Goal: Task Accomplishment & Management: Manage account settings

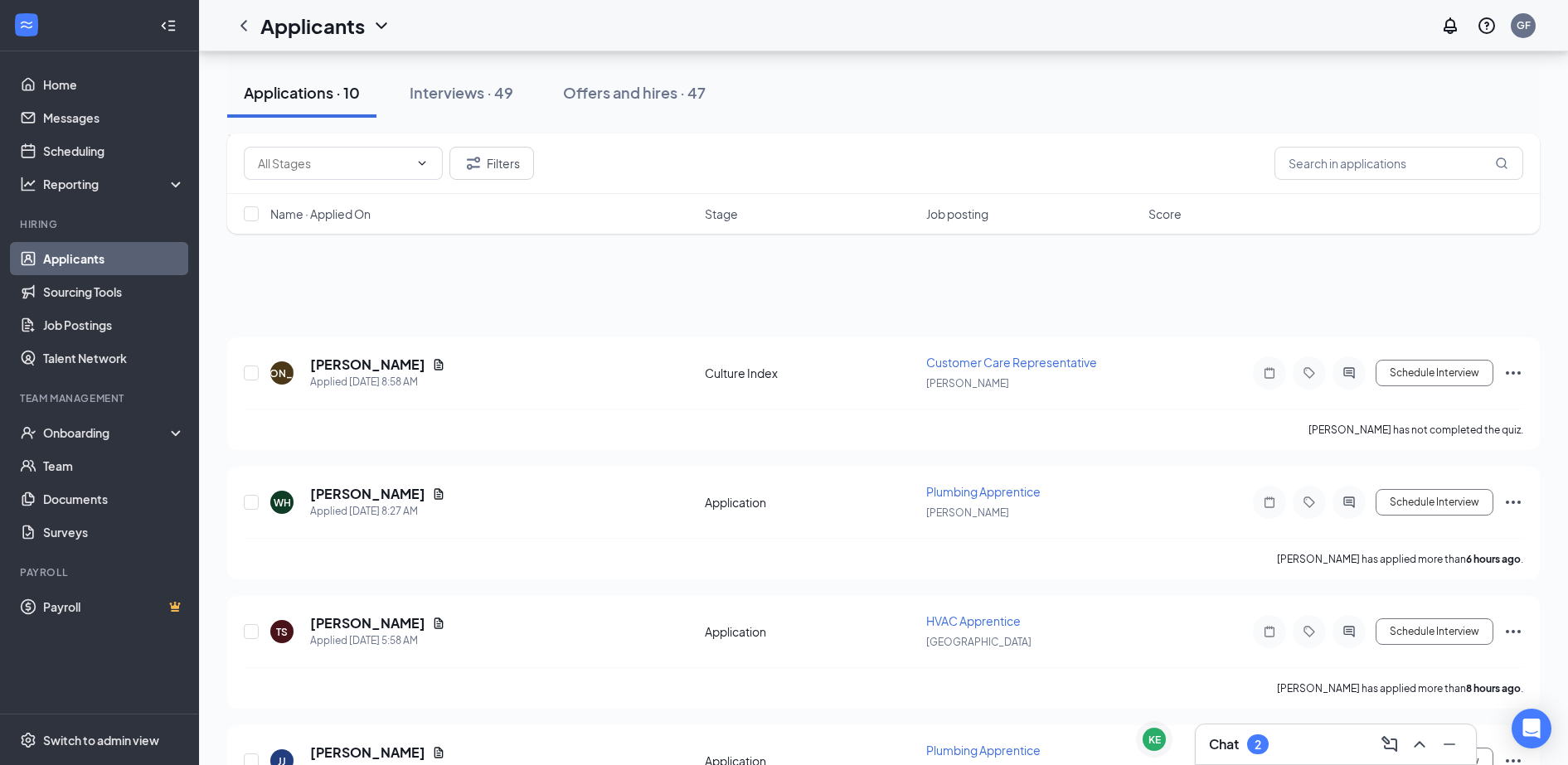
scroll to position [739, 0]
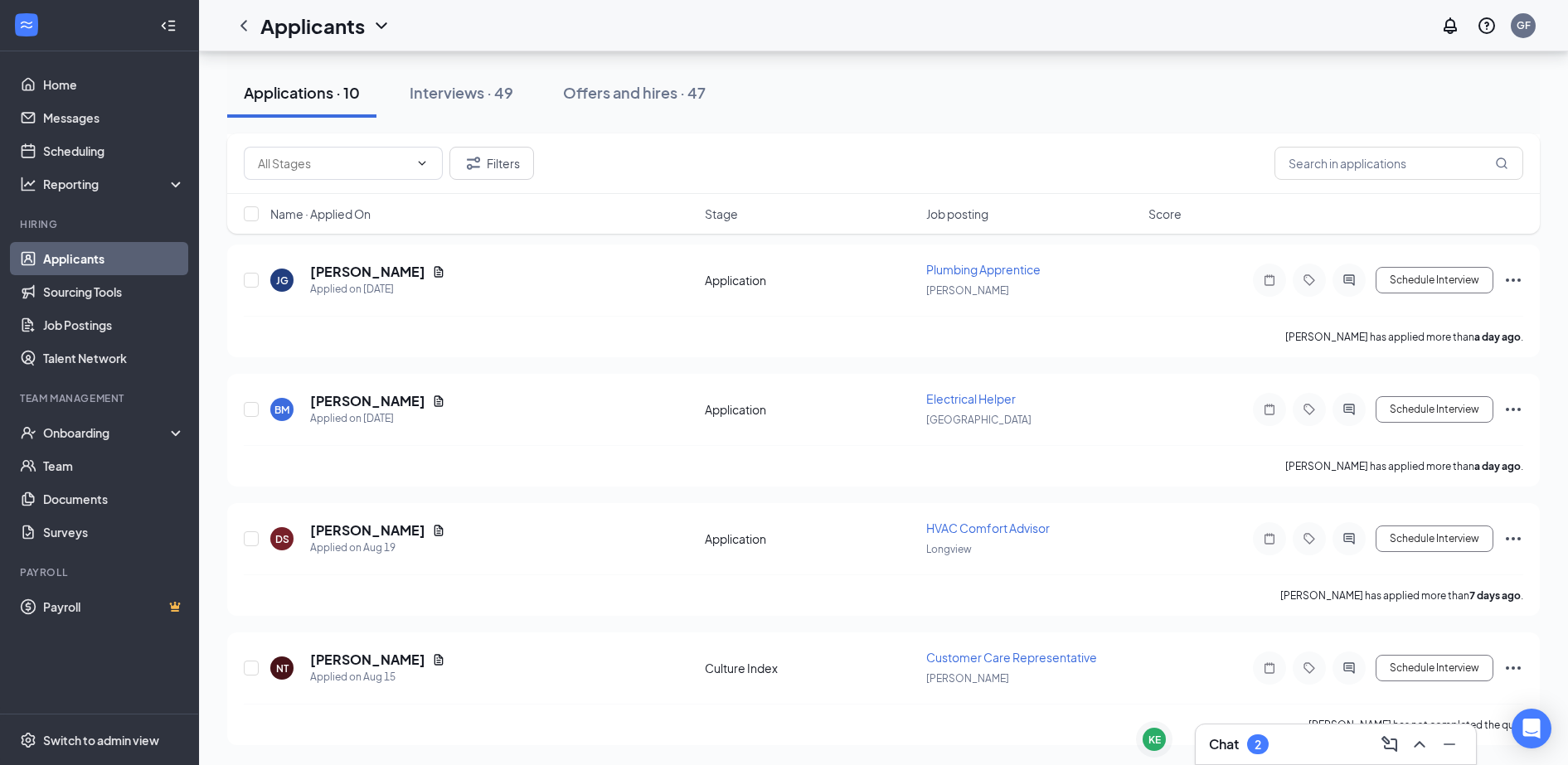
click at [94, 258] on link "Applicants" at bounding box center [114, 259] width 142 height 34
click at [56, 82] on link "Home" at bounding box center [114, 85] width 142 height 34
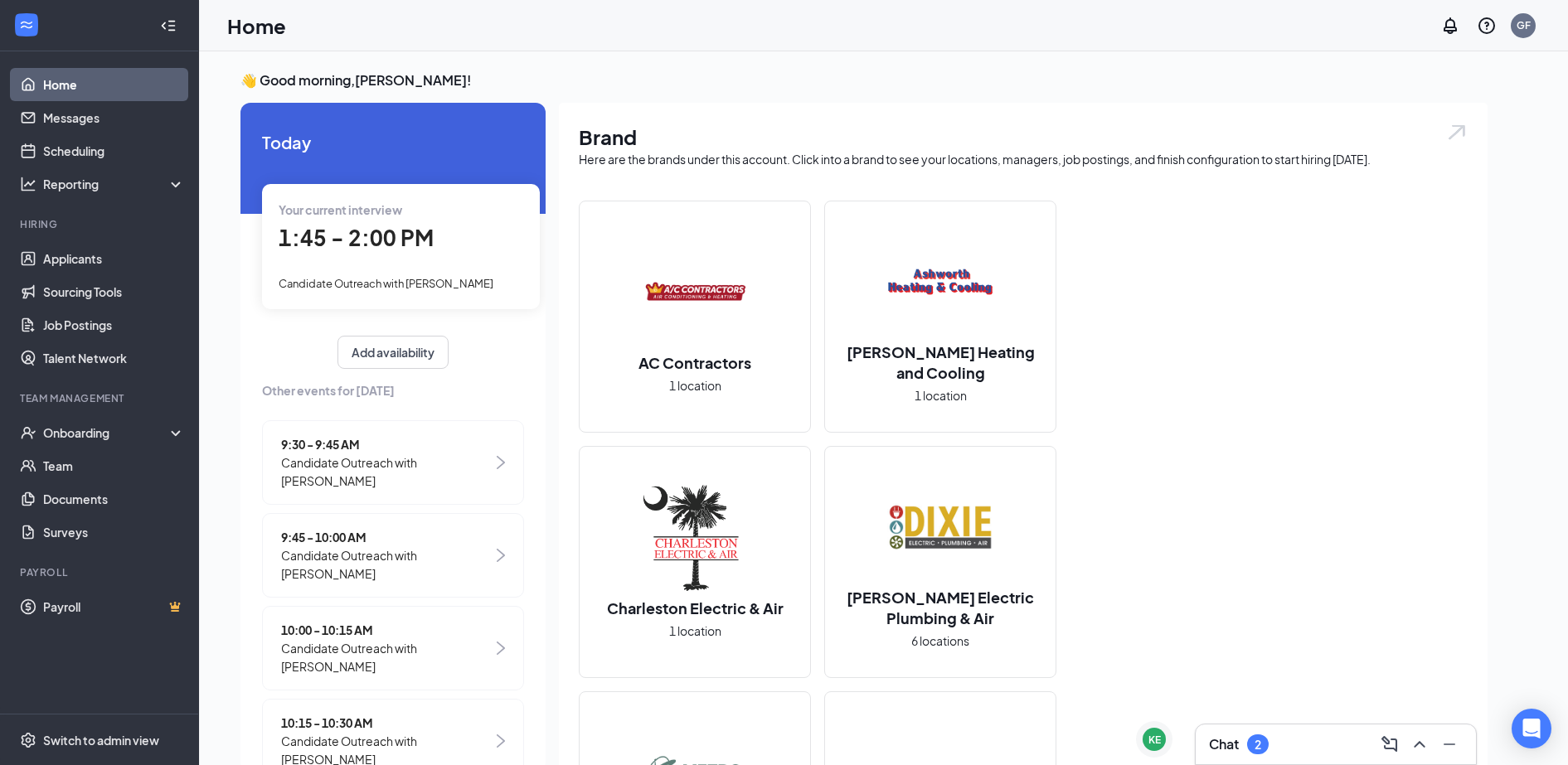
click at [398, 251] on span "1:45 - 2:00 PM" at bounding box center [355, 238] width 155 height 28
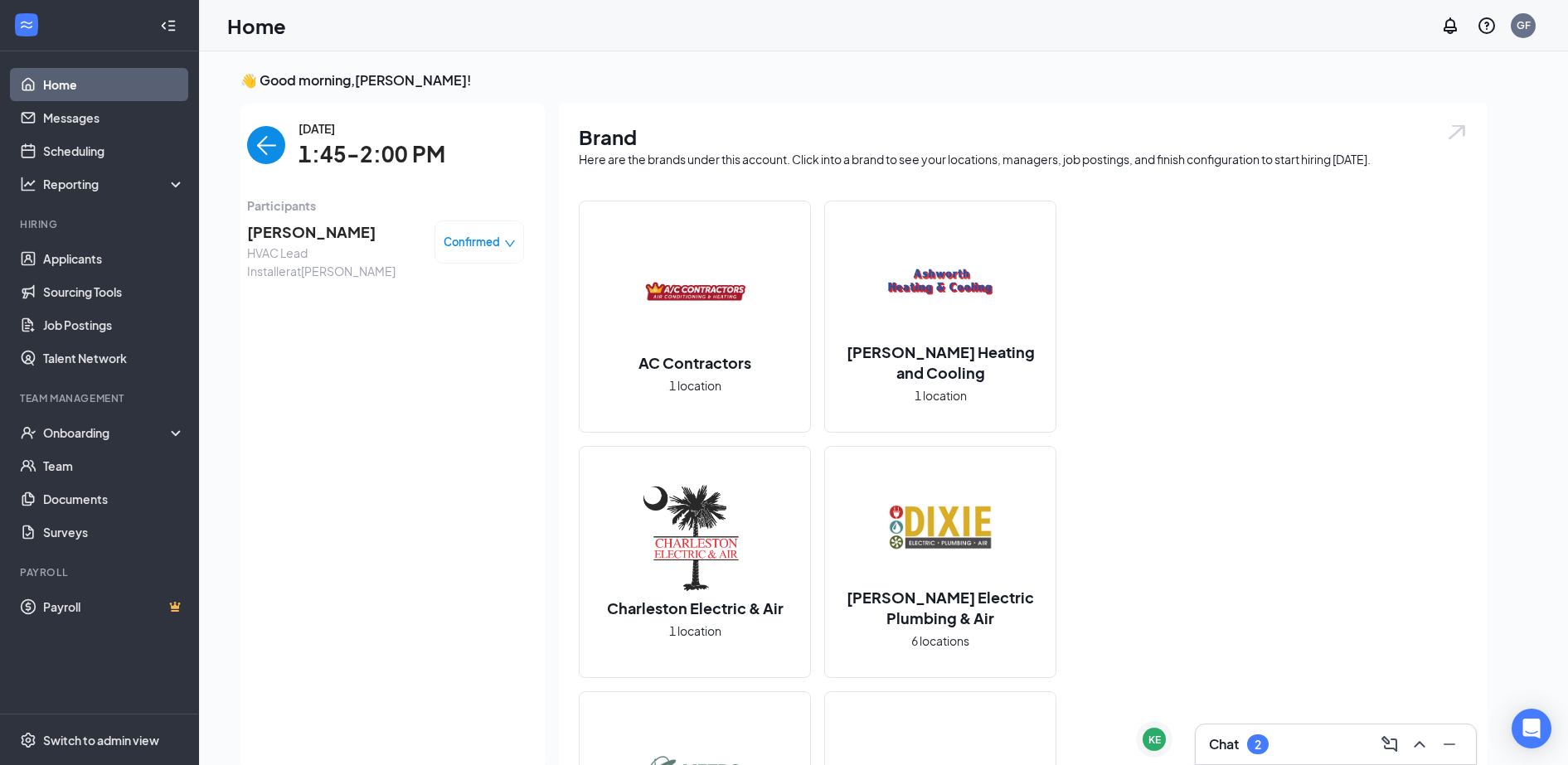
scroll to position [7, 0]
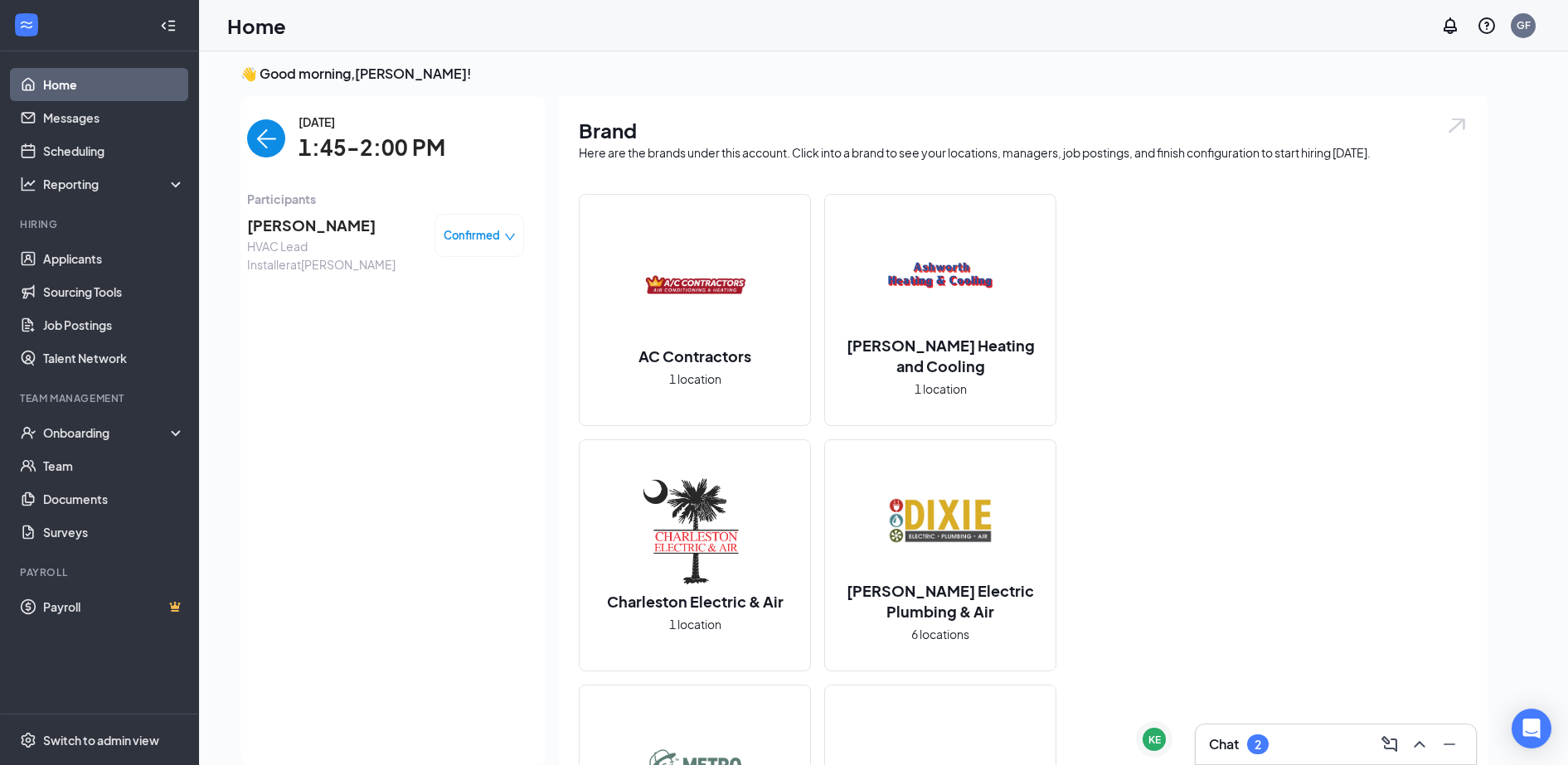
click at [464, 232] on span "Confirmed" at bounding box center [471, 235] width 56 height 17
click at [415, 285] on span "Request Reschedule" at bounding box center [428, 282] width 113 height 18
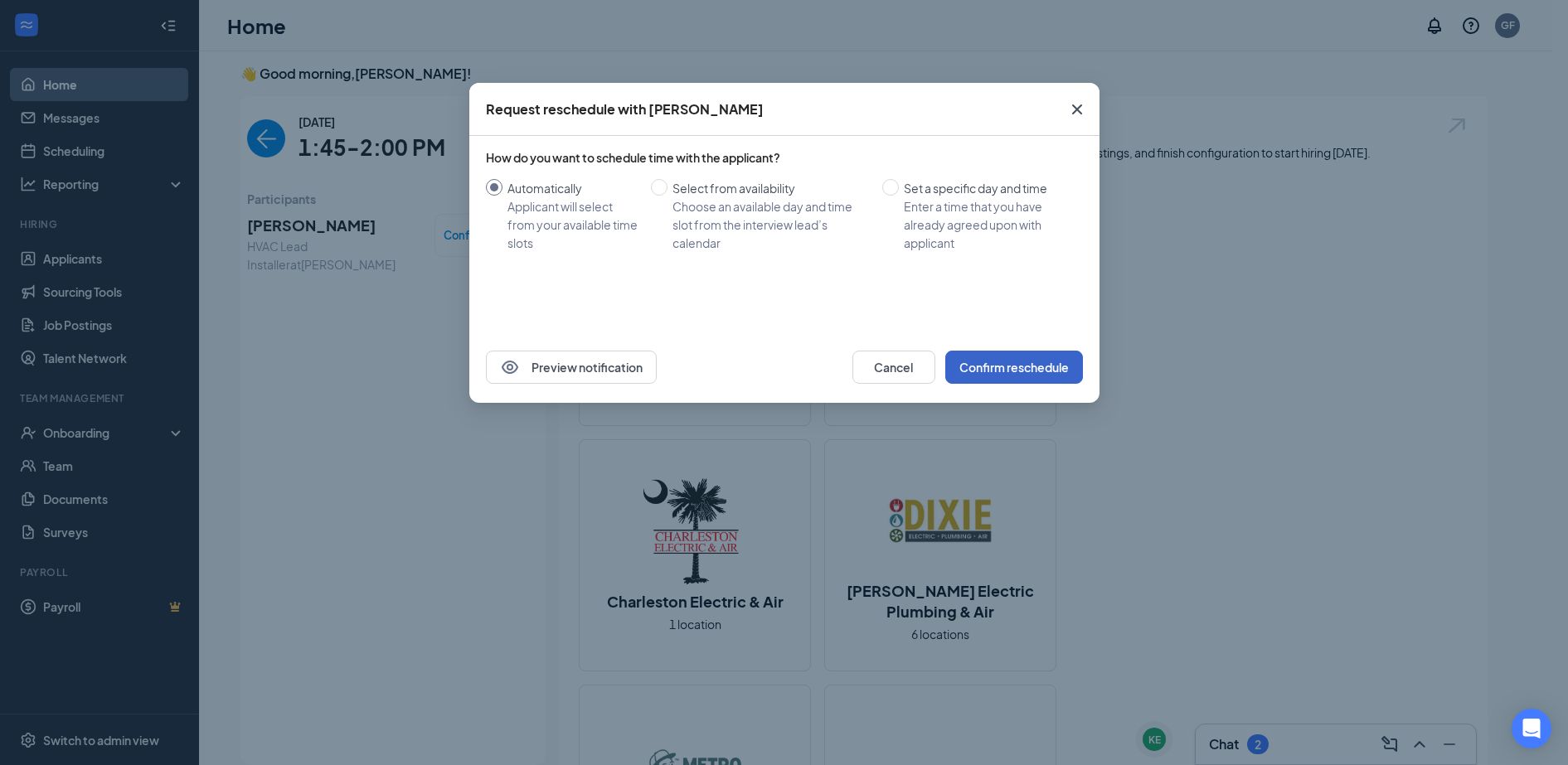
click at [1028, 355] on button "Confirm reschedule" at bounding box center [1013, 367] width 137 height 34
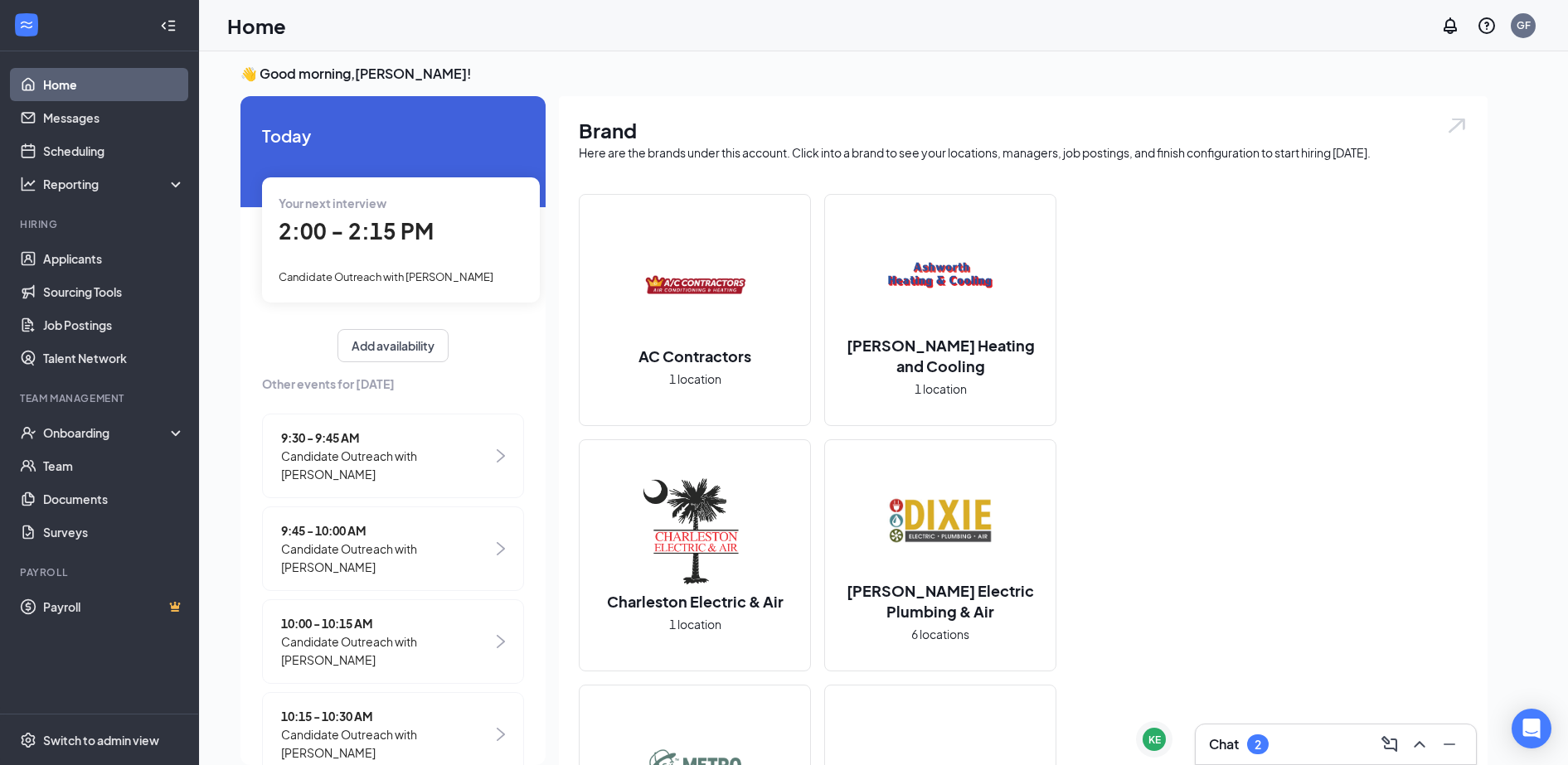
click at [418, 239] on span "2:00 - 2:15 PM" at bounding box center [355, 231] width 155 height 28
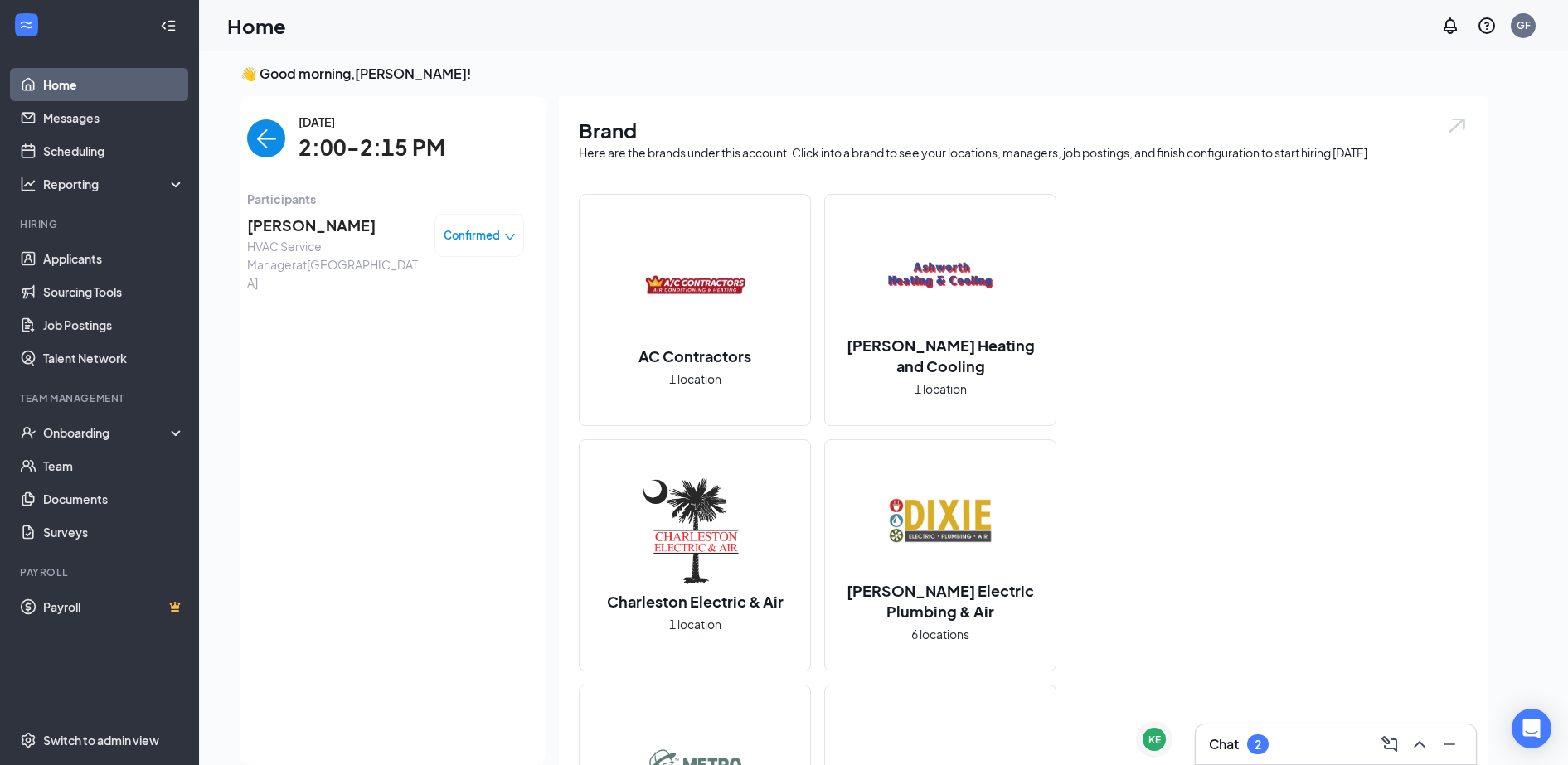
click at [443, 240] on span "Confirmed" at bounding box center [471, 235] width 56 height 17
click at [409, 286] on span "Request Reschedule" at bounding box center [428, 282] width 113 height 18
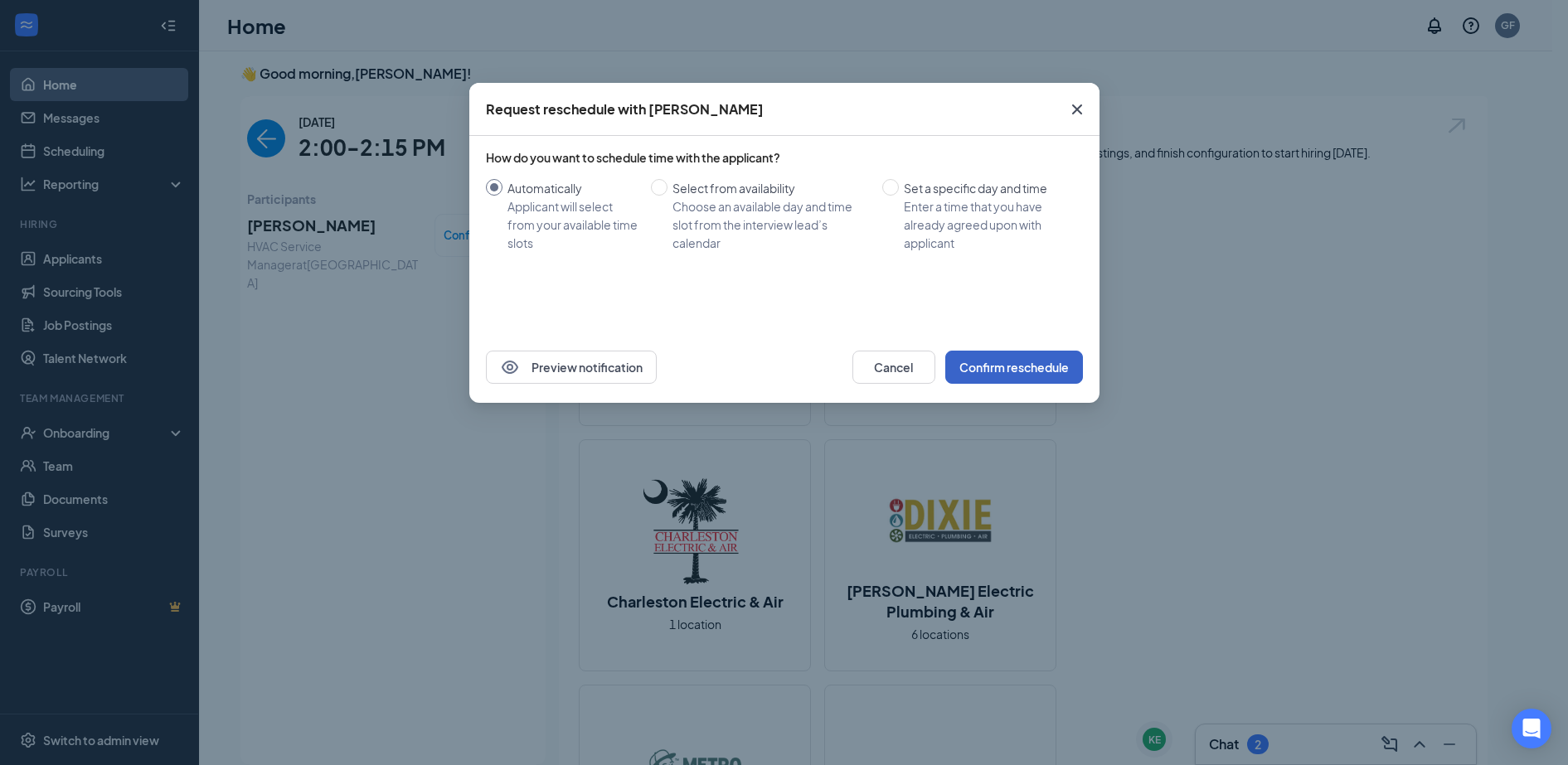
click at [1039, 360] on button "Confirm reschedule" at bounding box center [1013, 367] width 137 height 34
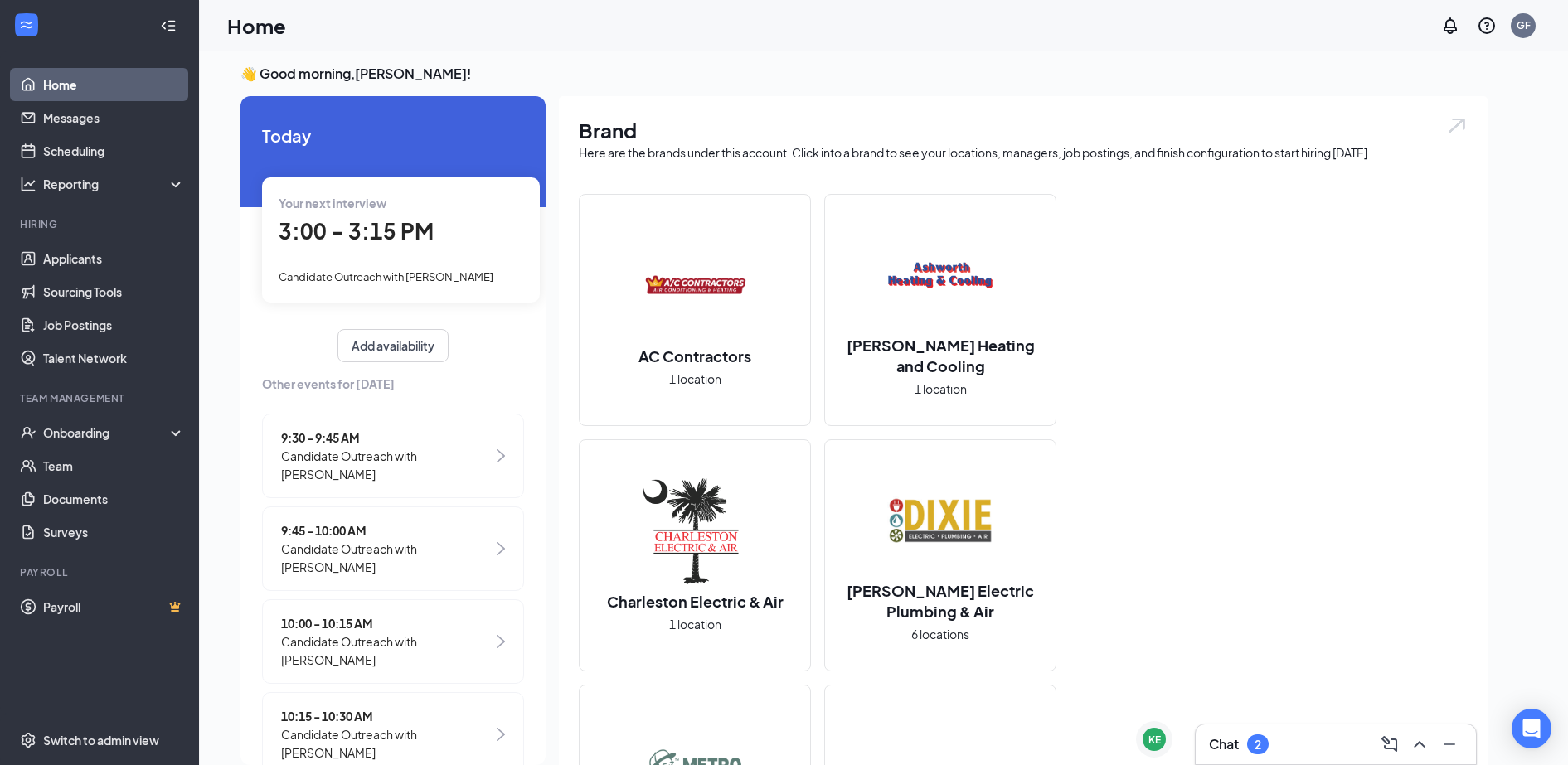
click at [1263, 740] on div "2" at bounding box center [1258, 744] width 22 height 20
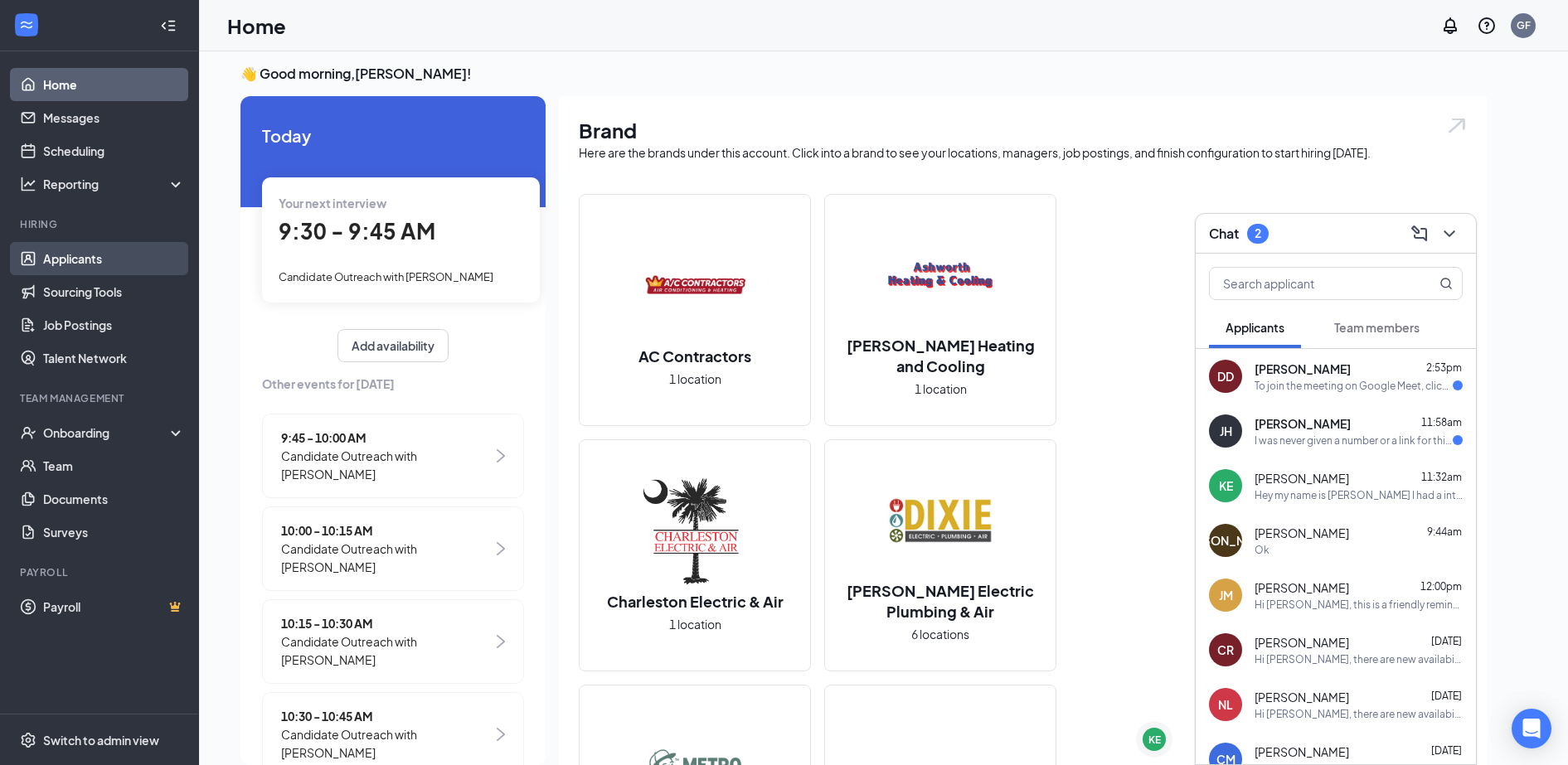
click at [144, 263] on link "Applicants" at bounding box center [114, 259] width 142 height 34
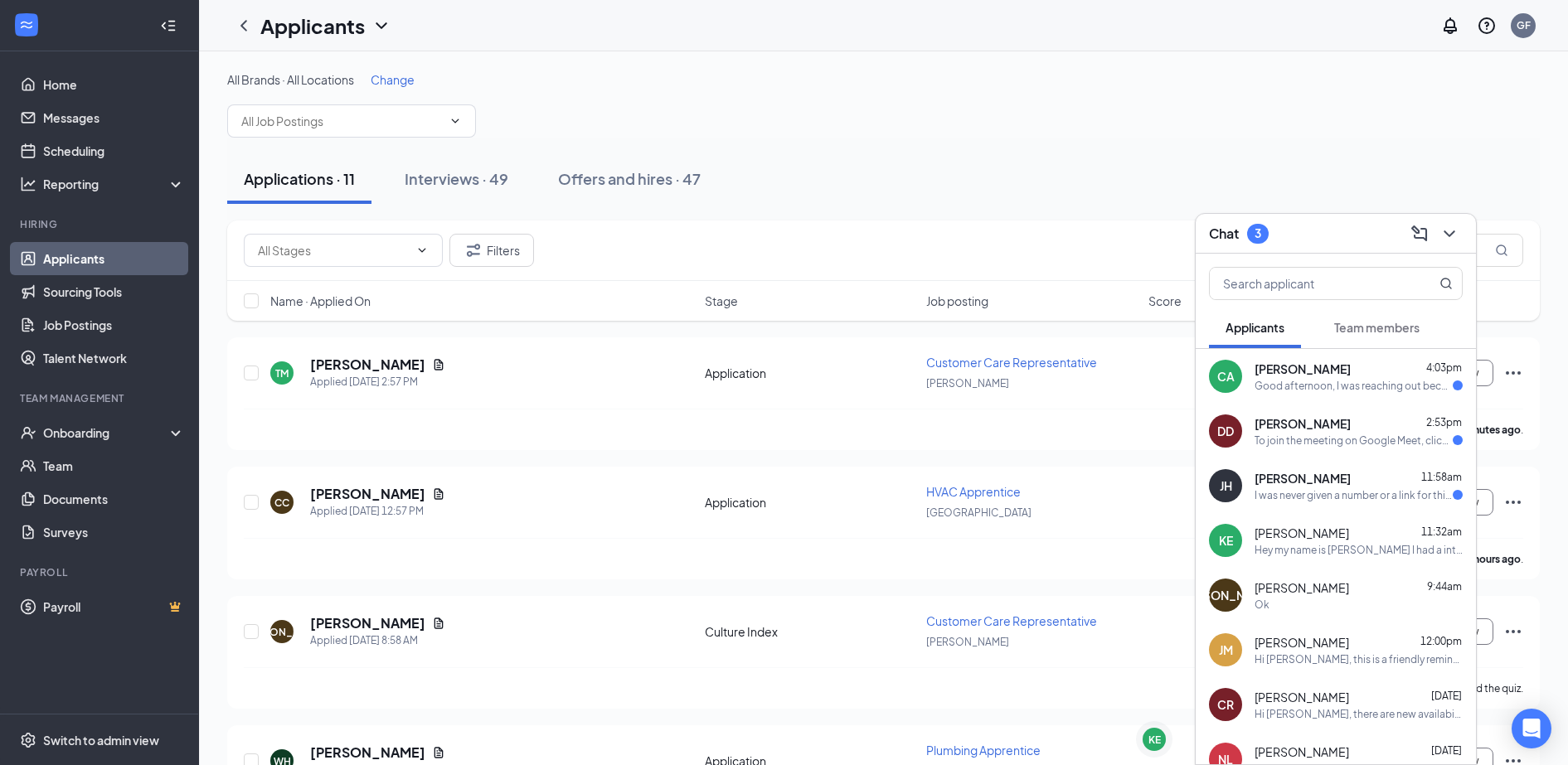
click at [1330, 433] on div "To join the meeting on Google Meet, click this link: [URL][DOMAIN_NAME] Or open…" at bounding box center [1353, 440] width 198 height 14
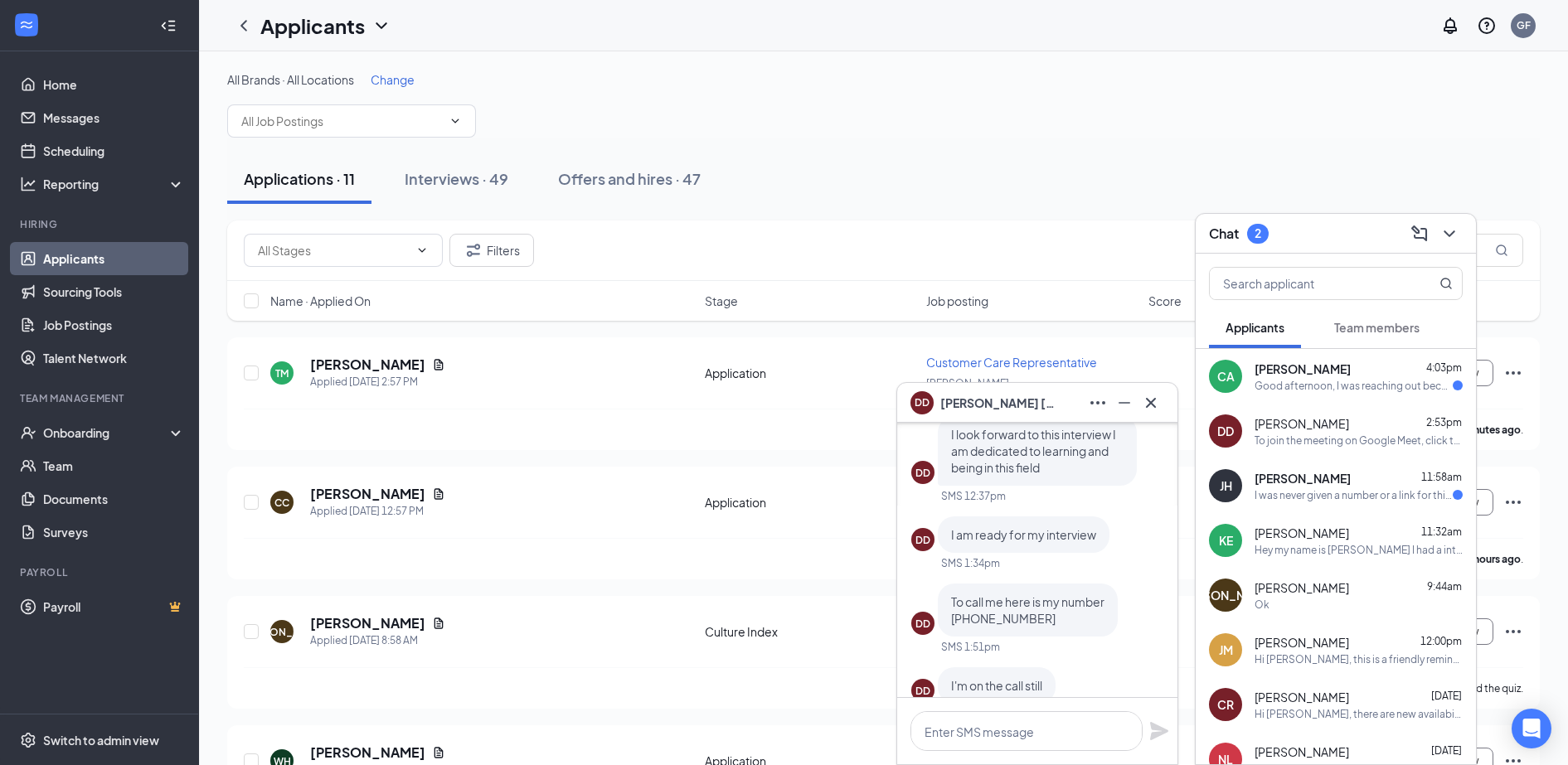
scroll to position [-418, 0]
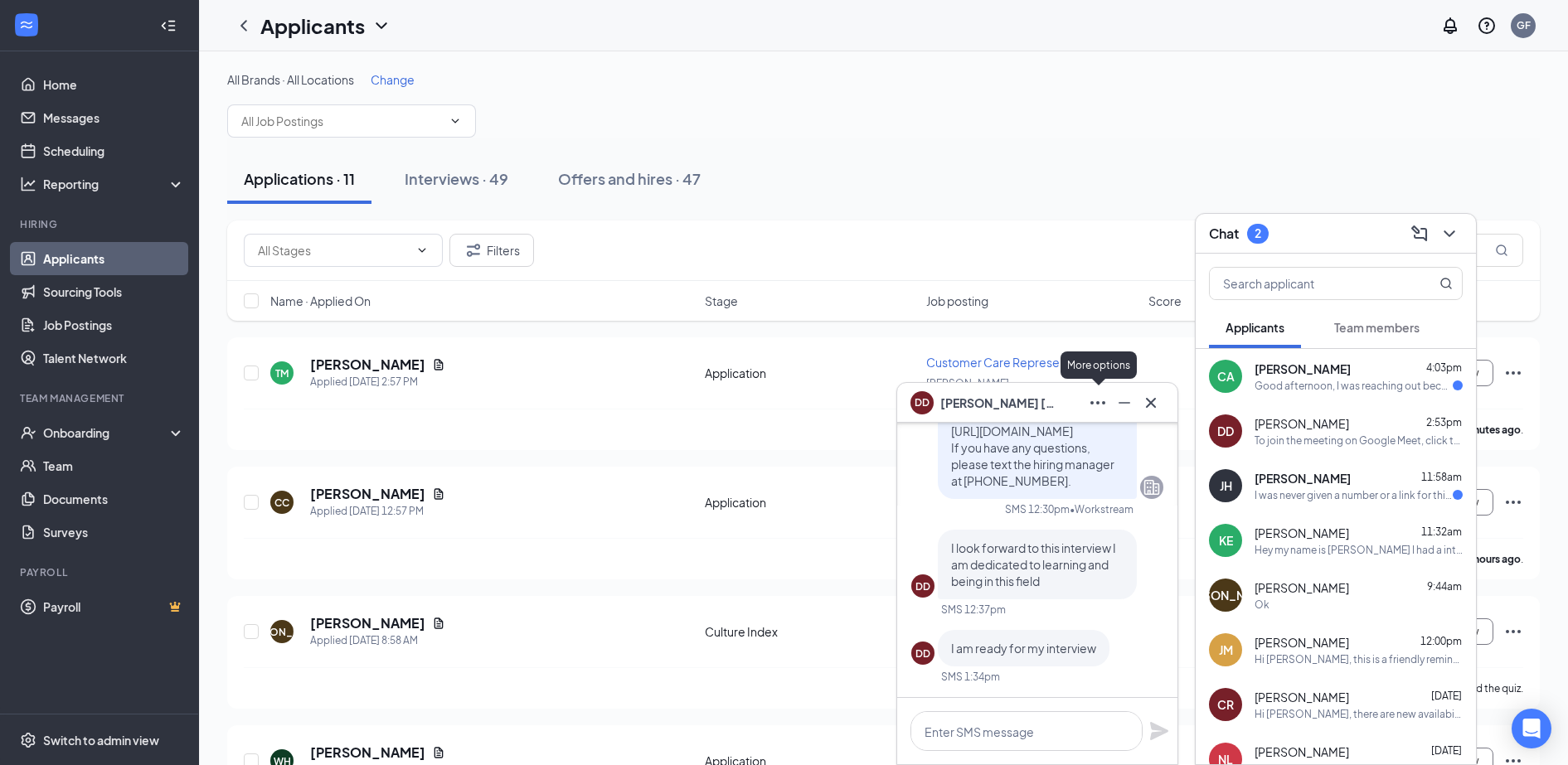
click at [1101, 405] on icon "Ellipses" at bounding box center [1097, 403] width 20 height 20
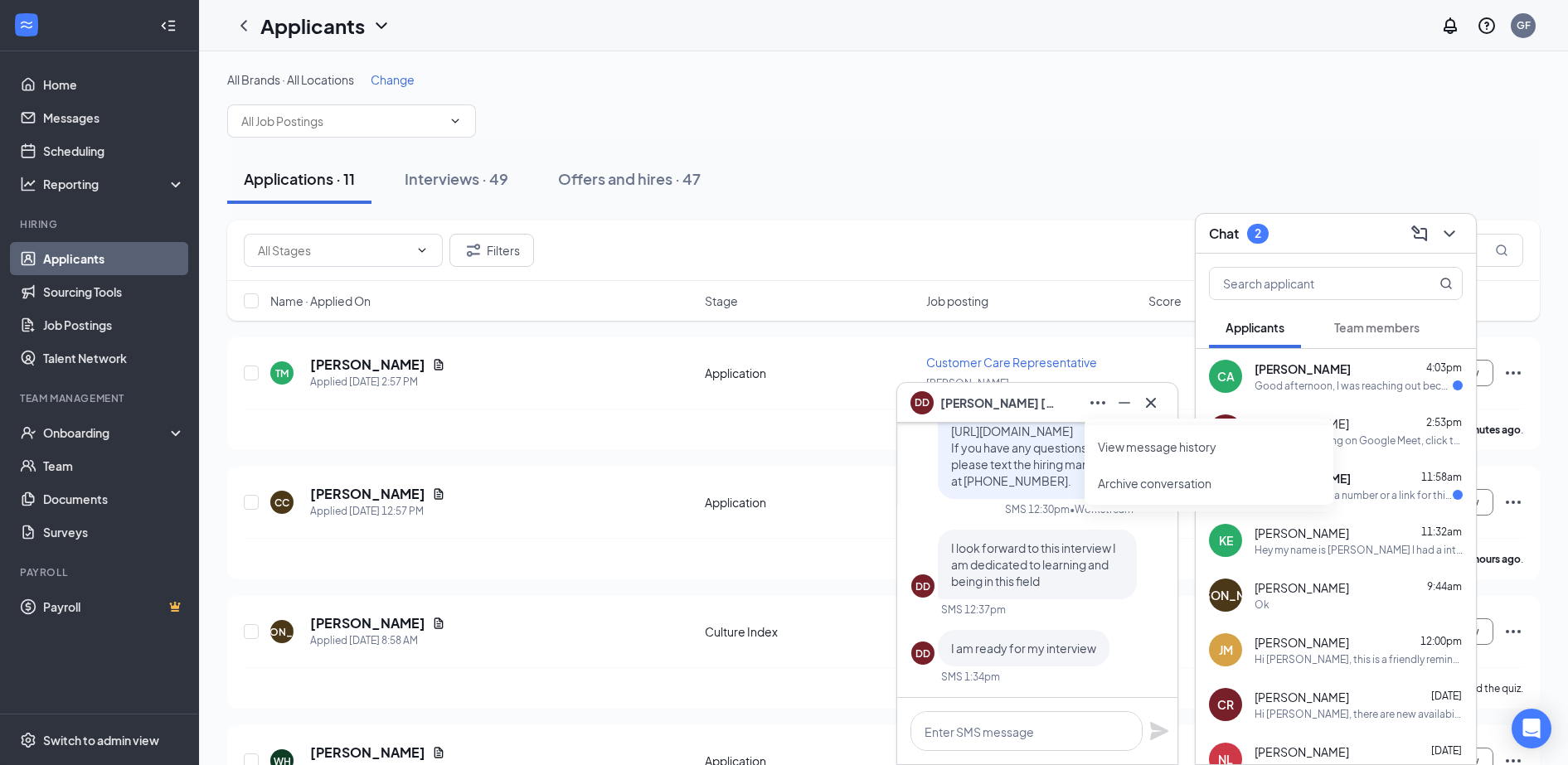
click at [1140, 448] on link "View message history" at bounding box center [1208, 446] width 222 height 17
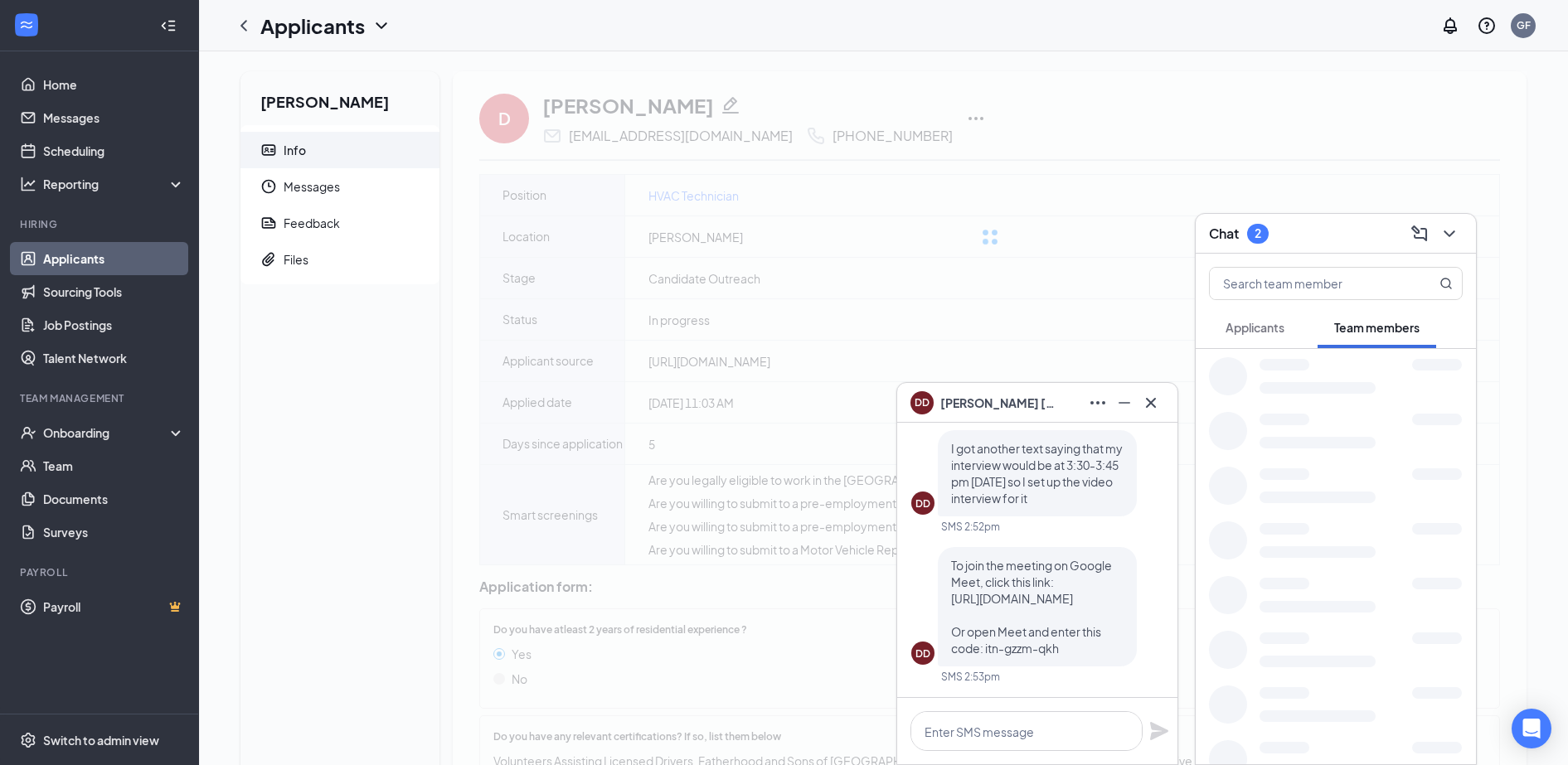
click at [994, 396] on span "[PERSON_NAME]" at bounding box center [999, 403] width 116 height 18
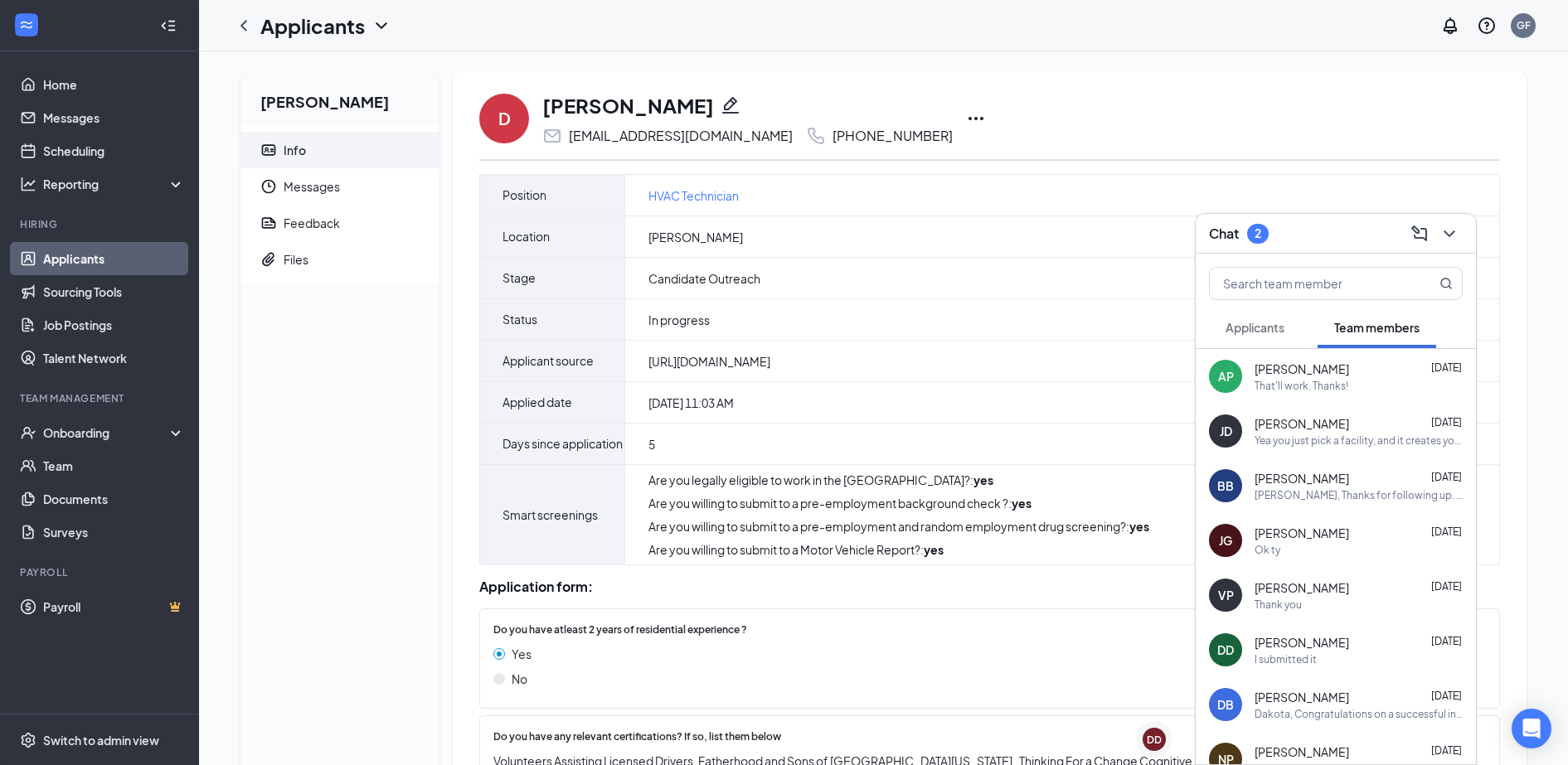
click at [1271, 332] on span "Applicants" at bounding box center [1255, 327] width 59 height 15
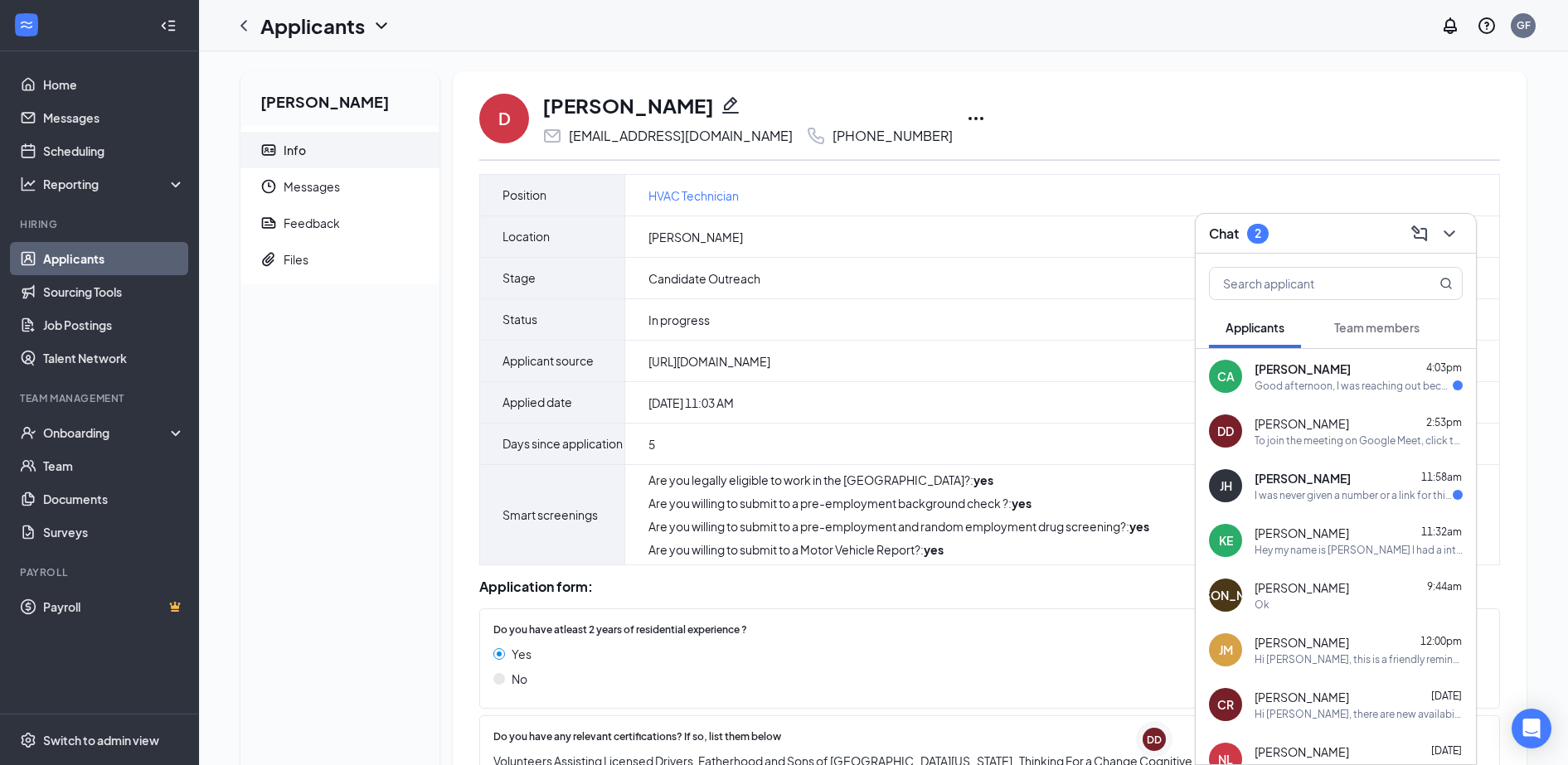
click at [1330, 387] on div "Good afternoon, I was reaching out because I have not received the call schedul…" at bounding box center [1353, 386] width 198 height 14
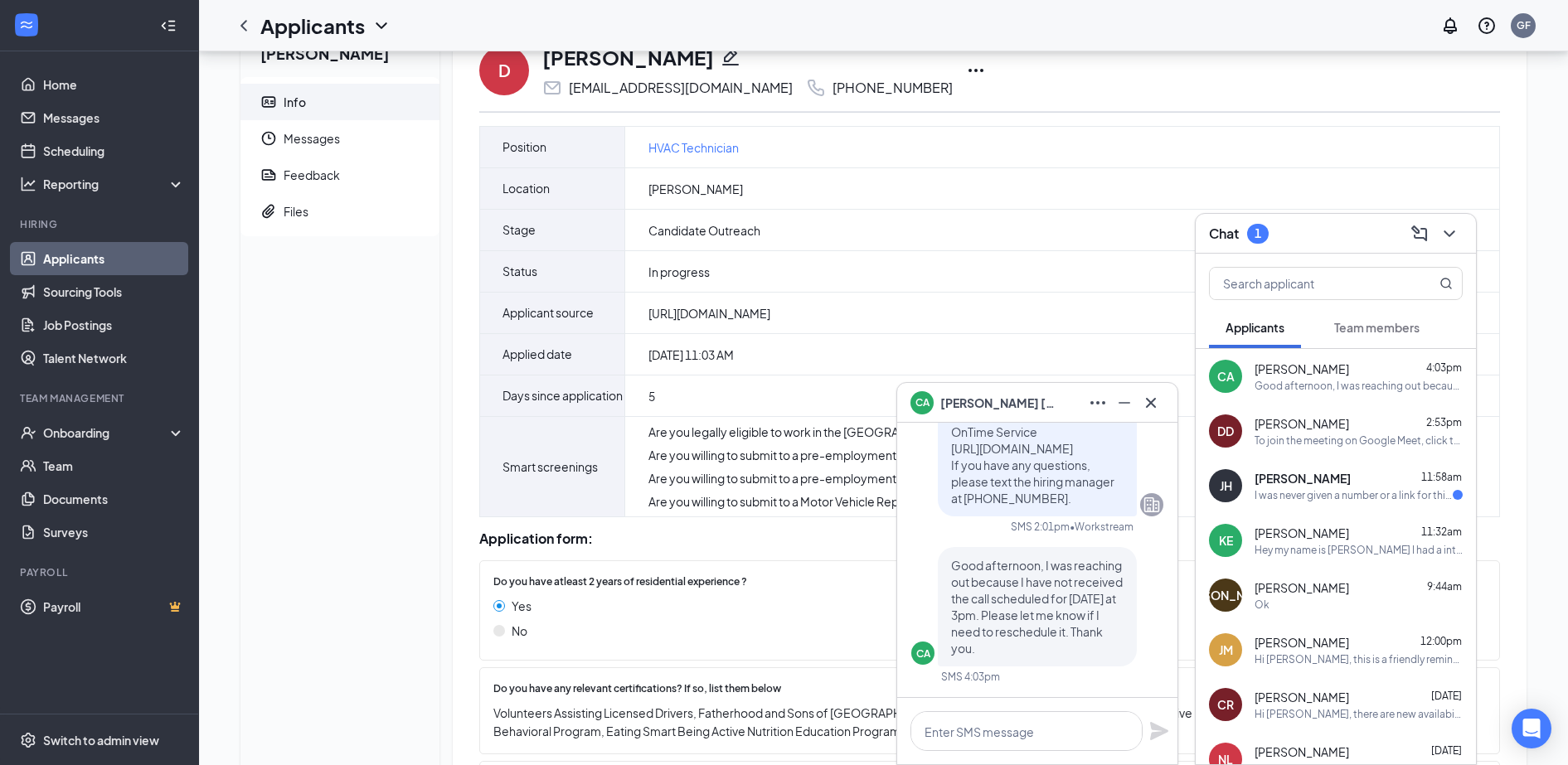
scroll to position [58, 0]
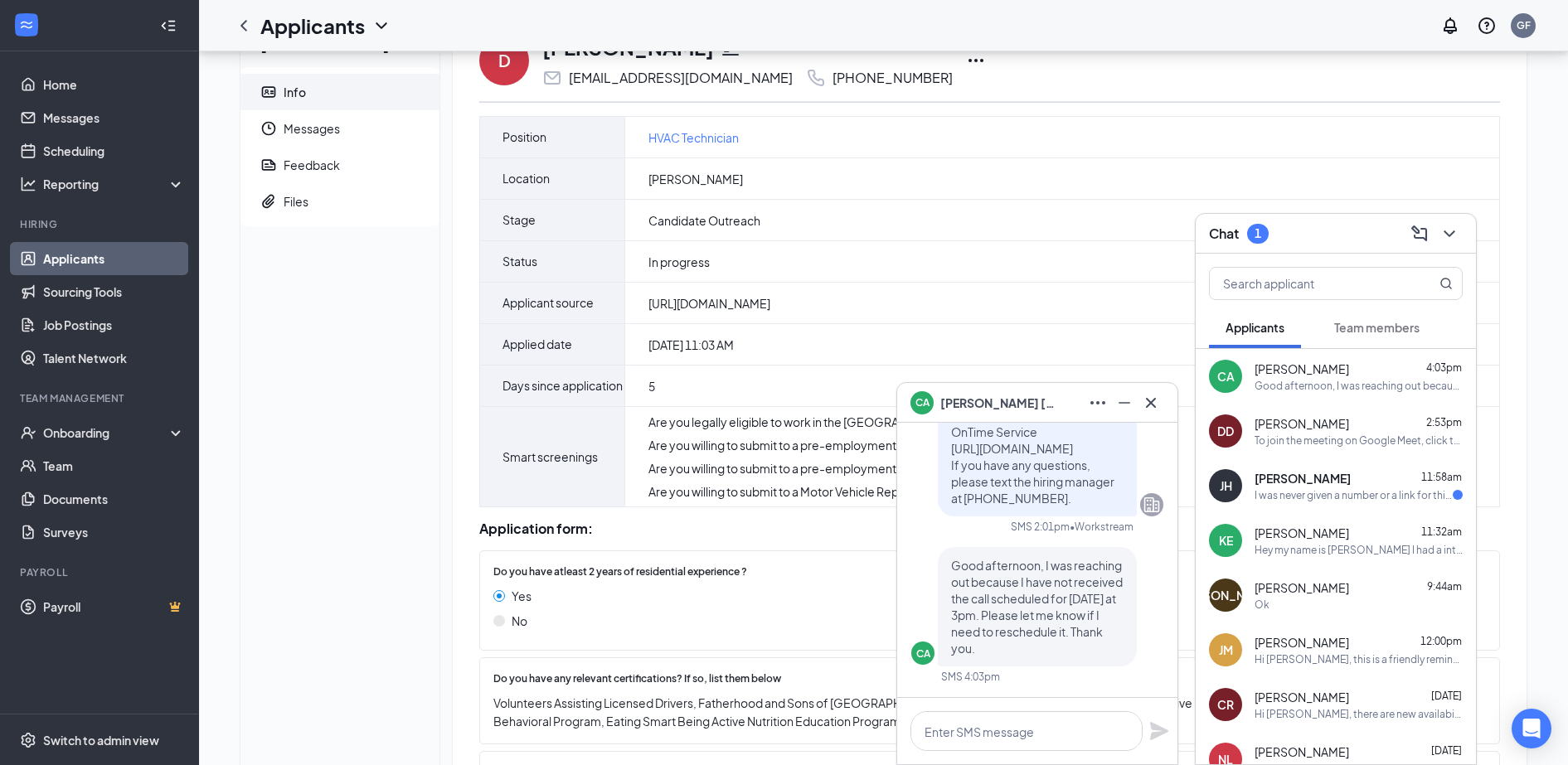
click at [1004, 400] on span "[PERSON_NAME]" at bounding box center [999, 403] width 116 height 18
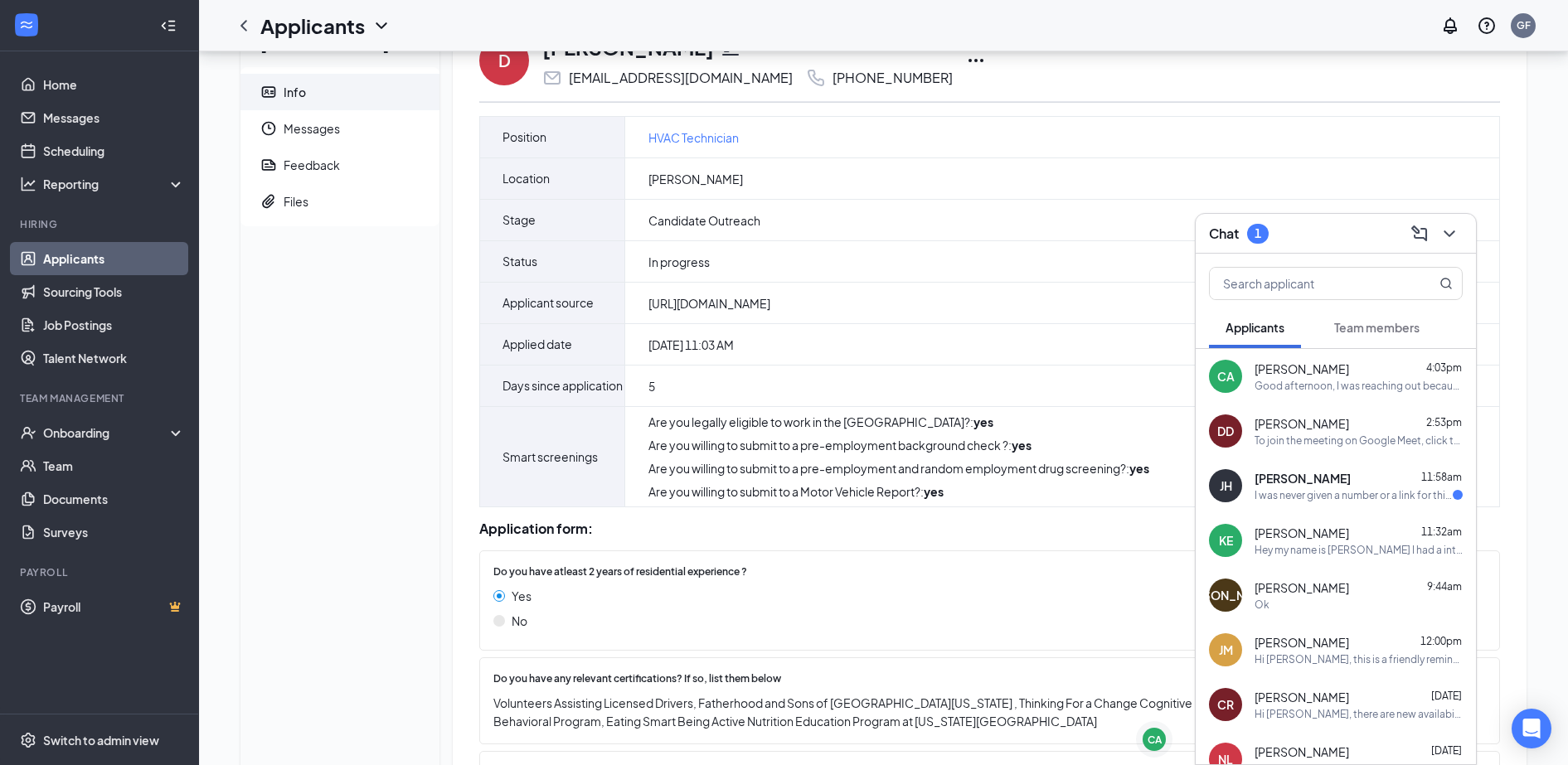
click at [1318, 496] on div "I was never given a number or a link for this interview." at bounding box center [1353, 496] width 198 height 14
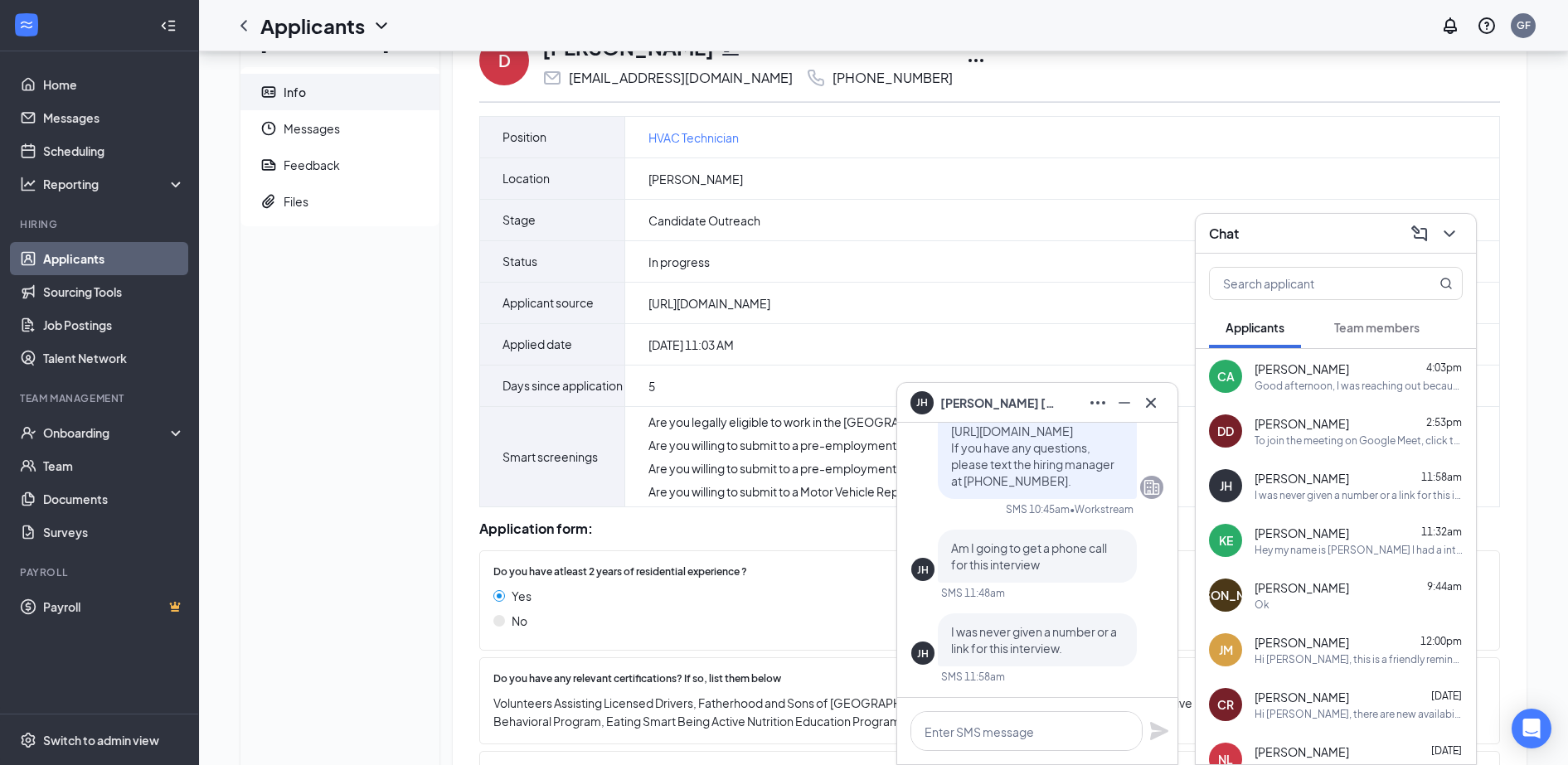
click at [1025, 394] on div "[PERSON_NAME]" at bounding box center [1036, 403] width 254 height 27
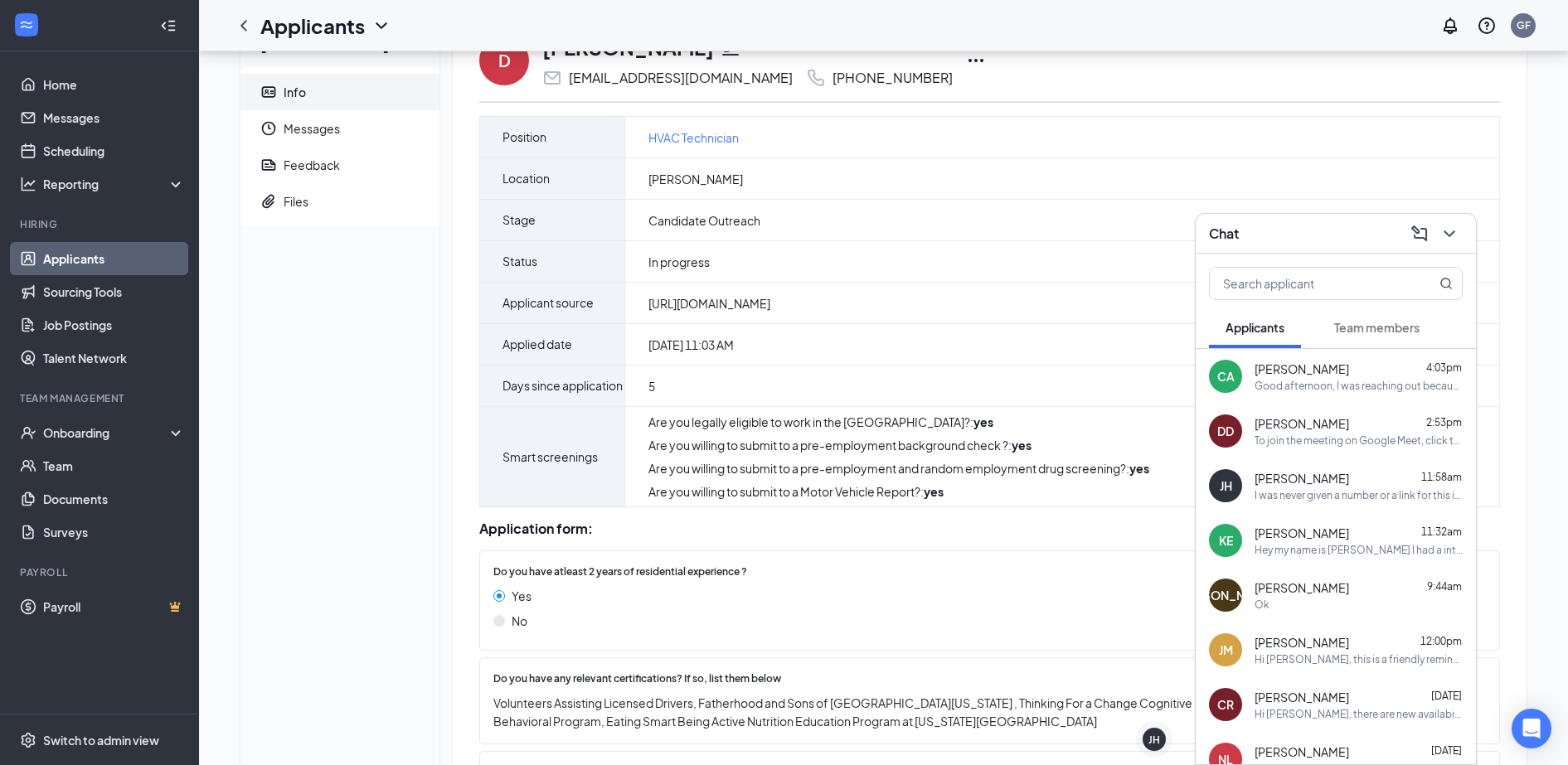
click at [1288, 242] on div "Chat" at bounding box center [1335, 233] width 254 height 26
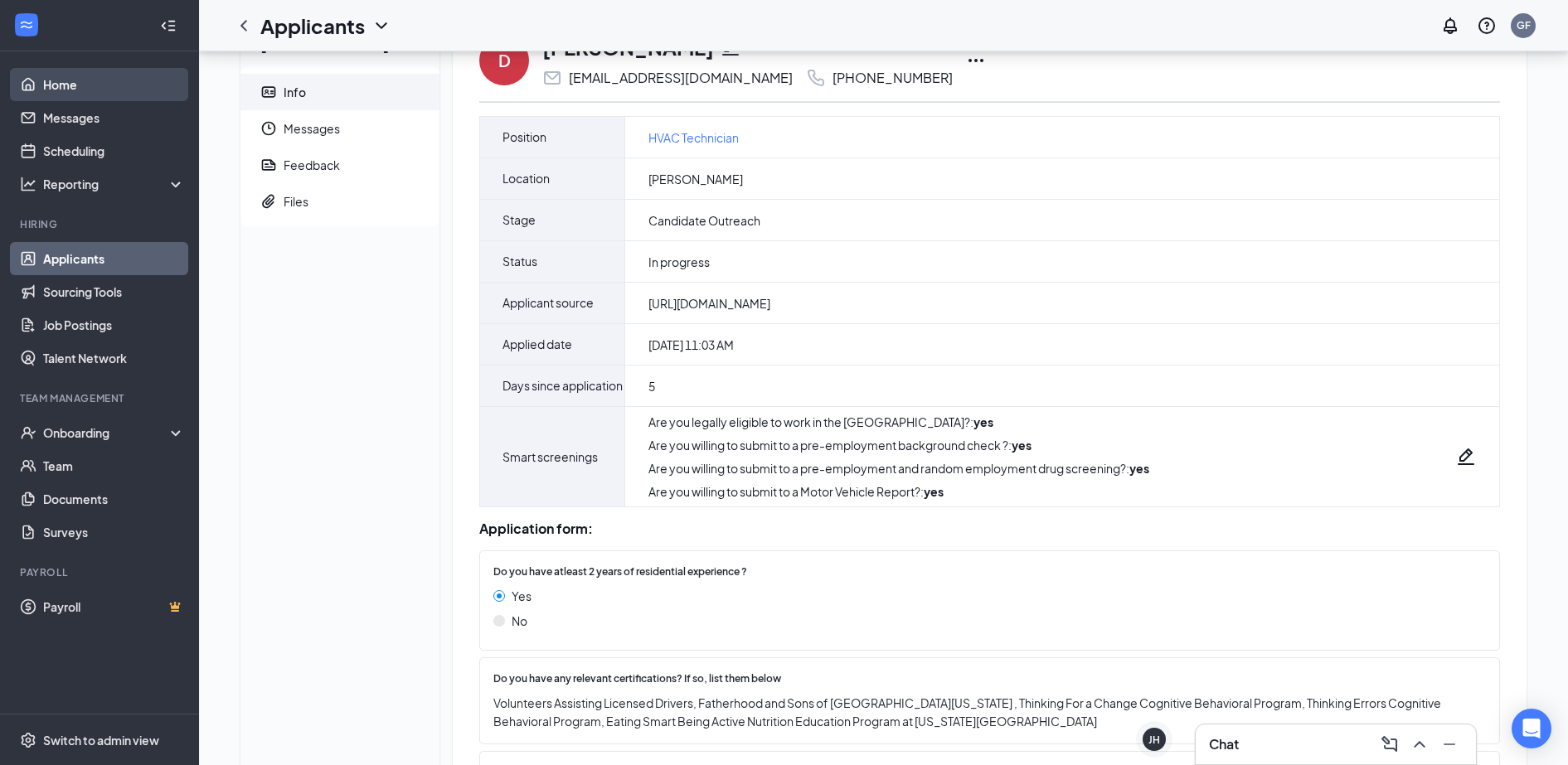
click at [44, 80] on link "Home" at bounding box center [114, 85] width 142 height 34
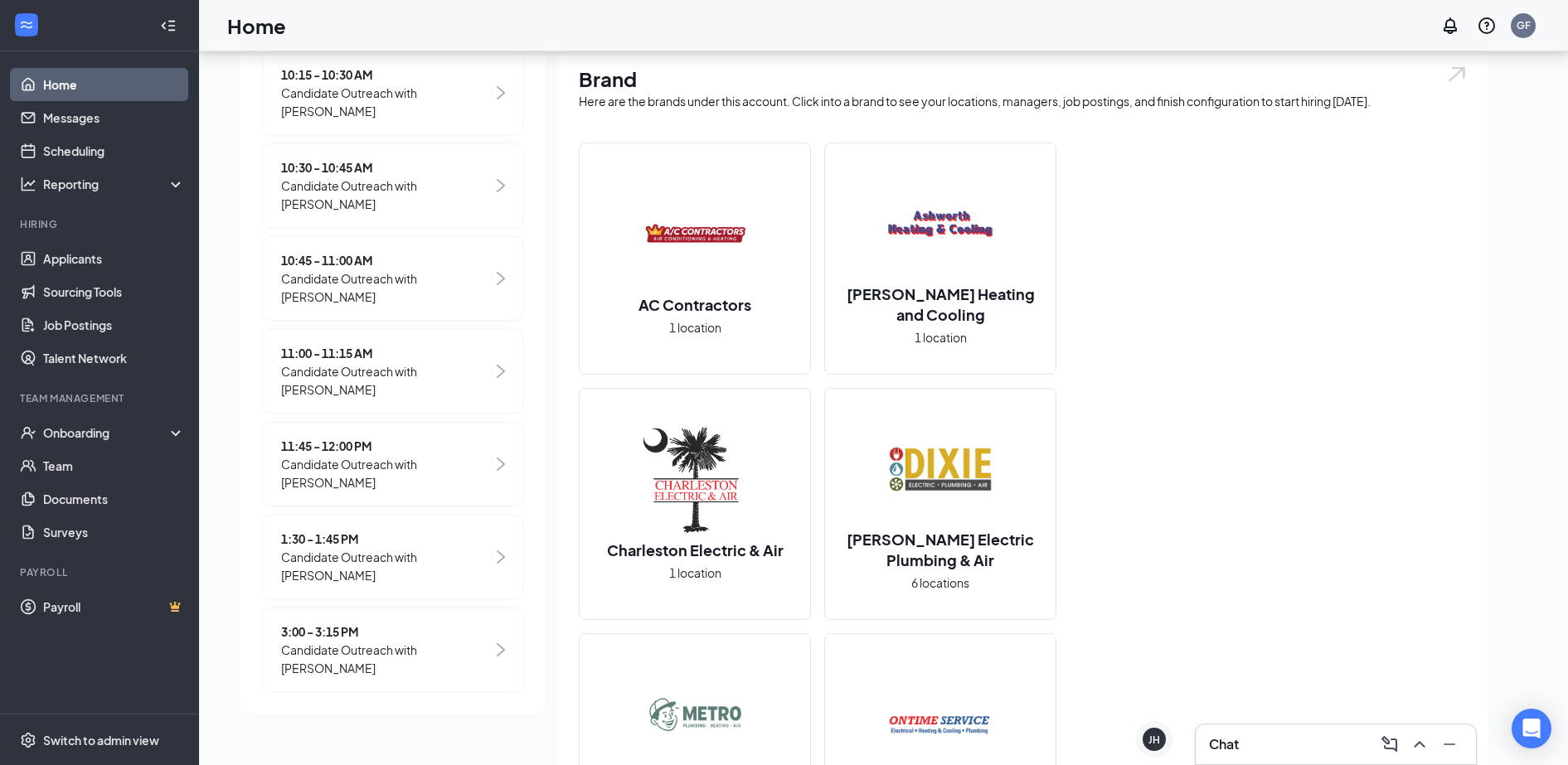
scroll to position [511, 0]
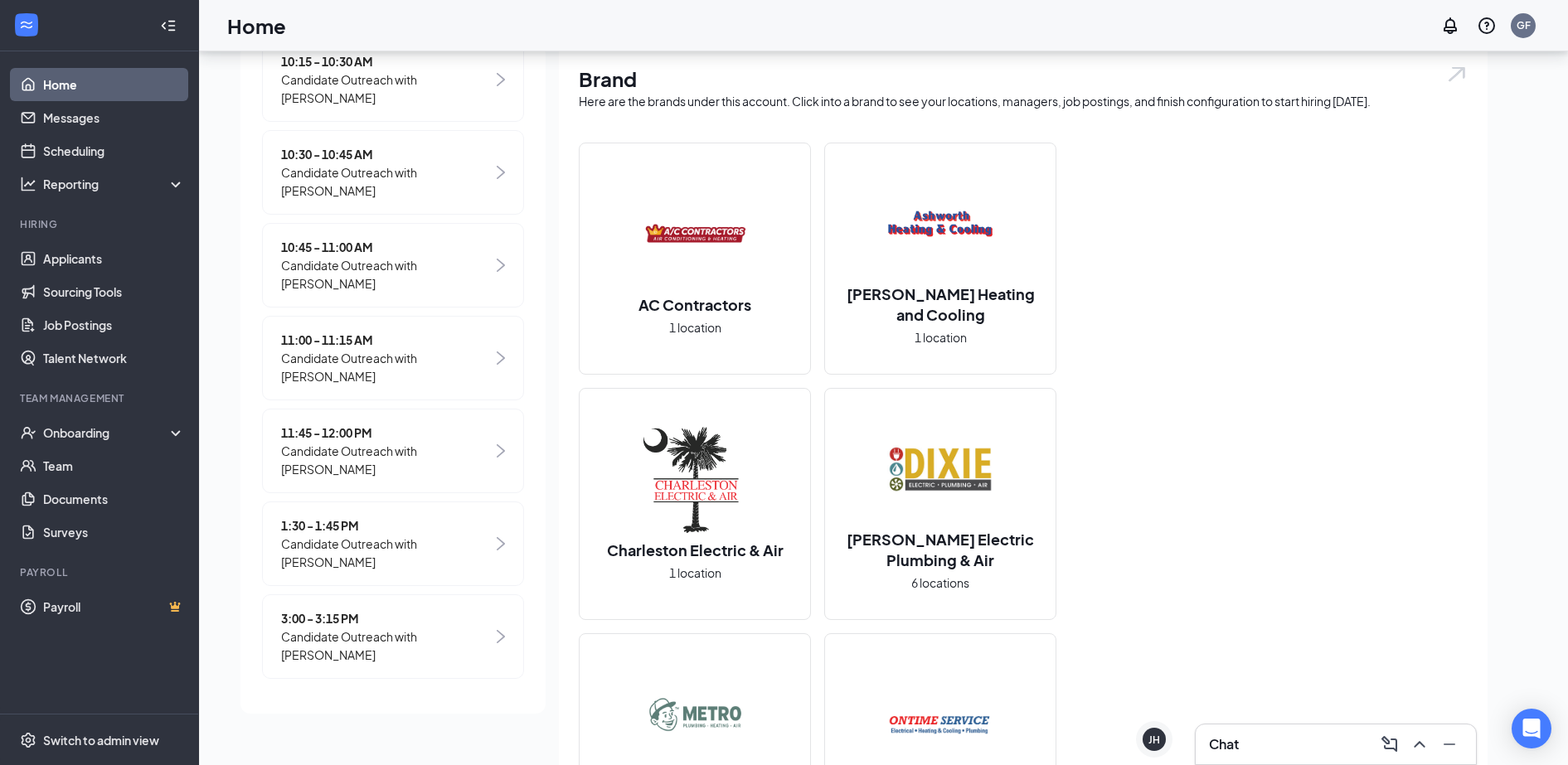
click at [361, 547] on span "Candidate Outreach with [PERSON_NAME]" at bounding box center [387, 553] width 211 height 37
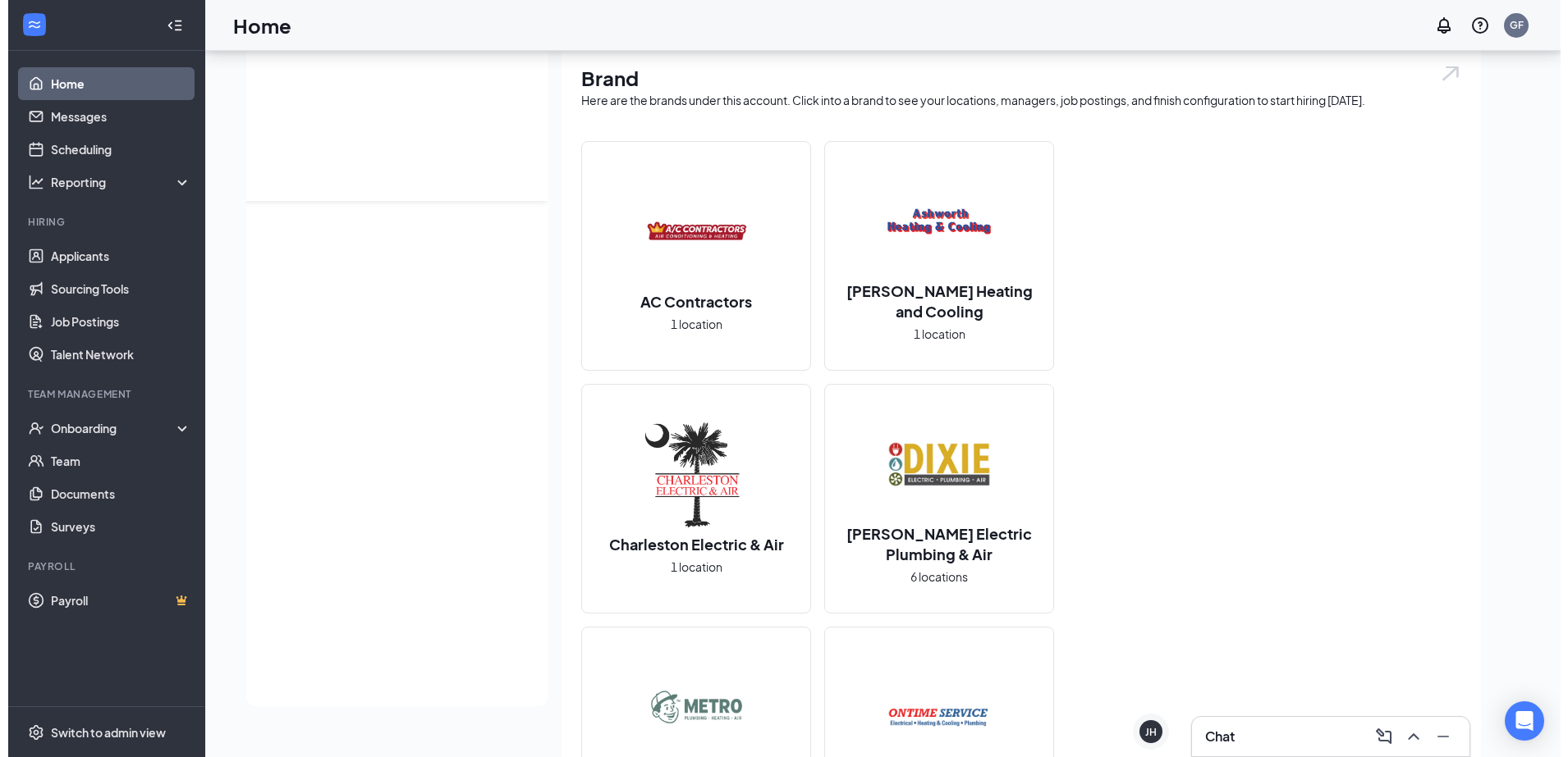
scroll to position [0, 0]
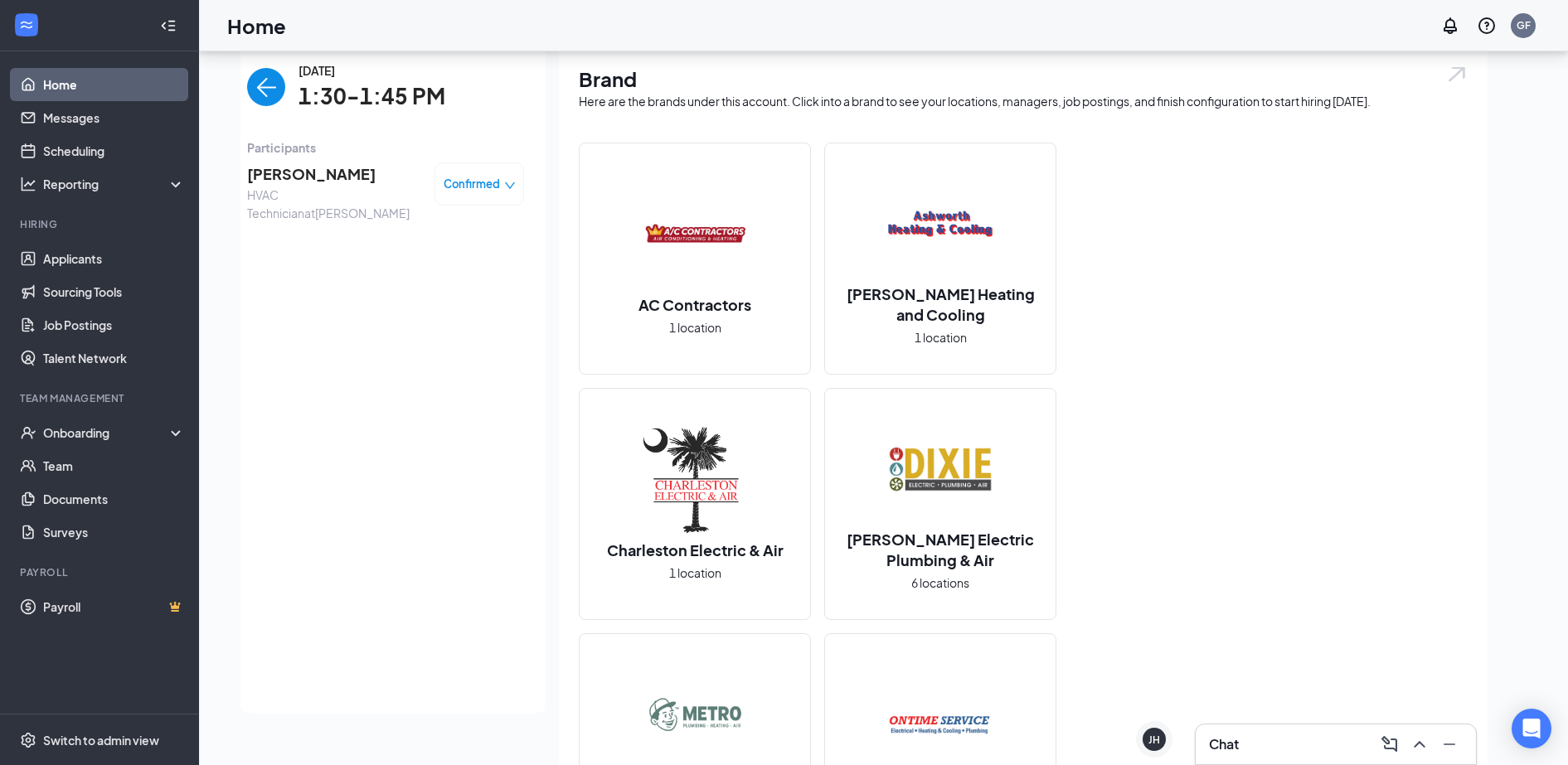
click at [298, 173] on span "[PERSON_NAME]" at bounding box center [334, 175] width 174 height 24
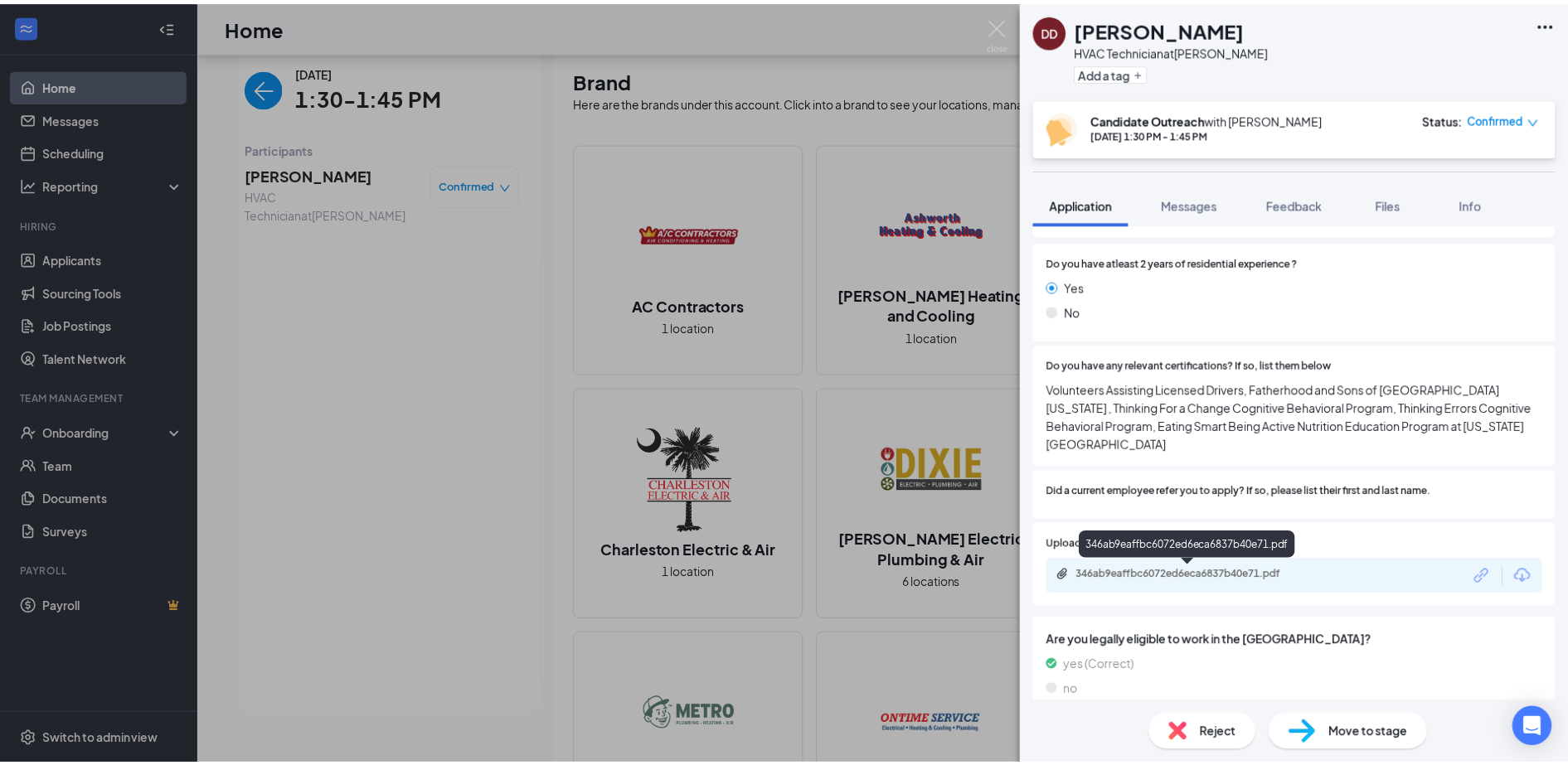
scroll to position [287, 0]
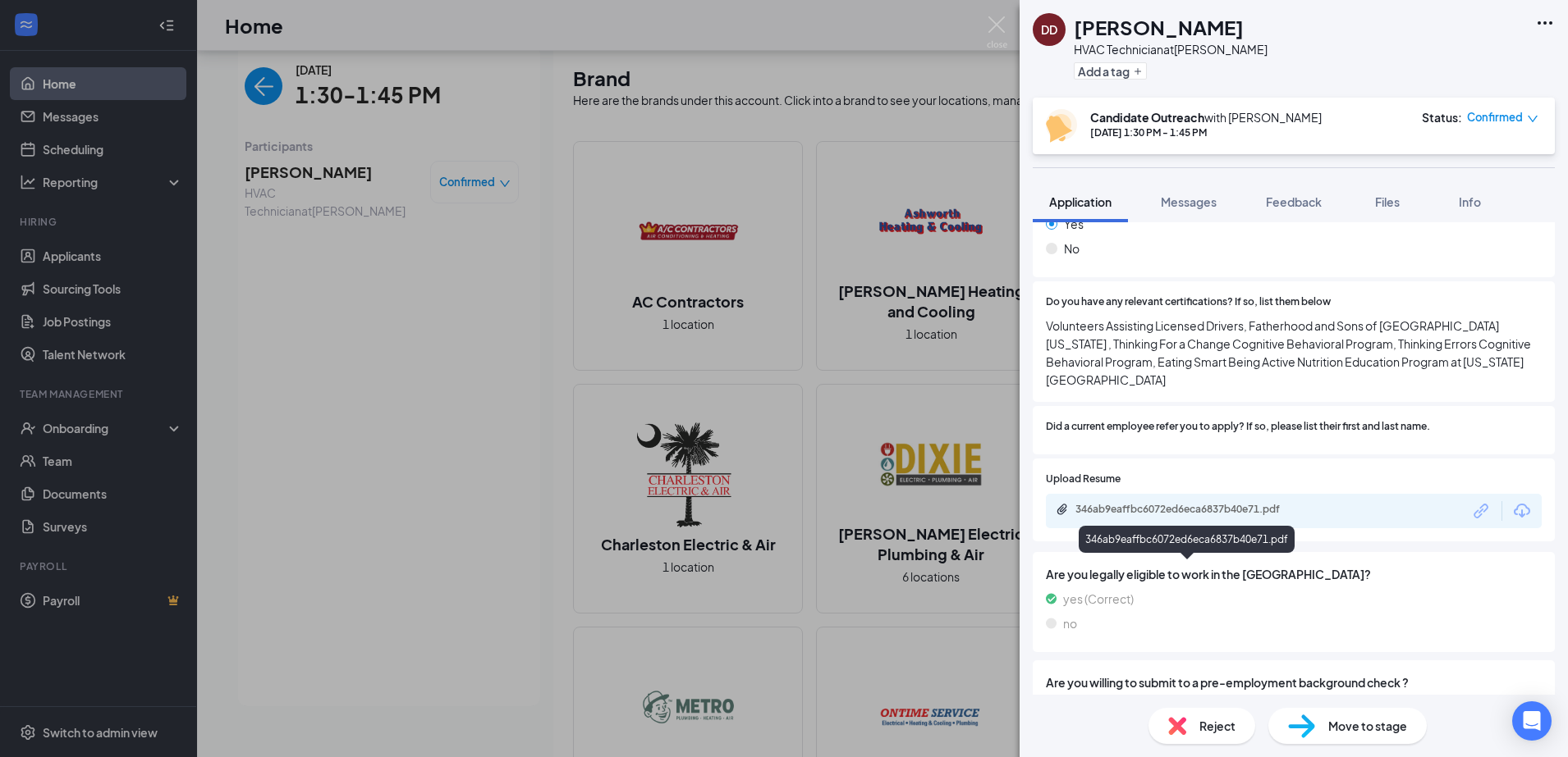
click at [1123, 517] on div "346ab9eaffbc6072ed6eca6837b40e71.pdf" at bounding box center [1188, 511] width 266 height 16
click at [1510, 118] on span "Confirmed" at bounding box center [1494, 117] width 56 height 17
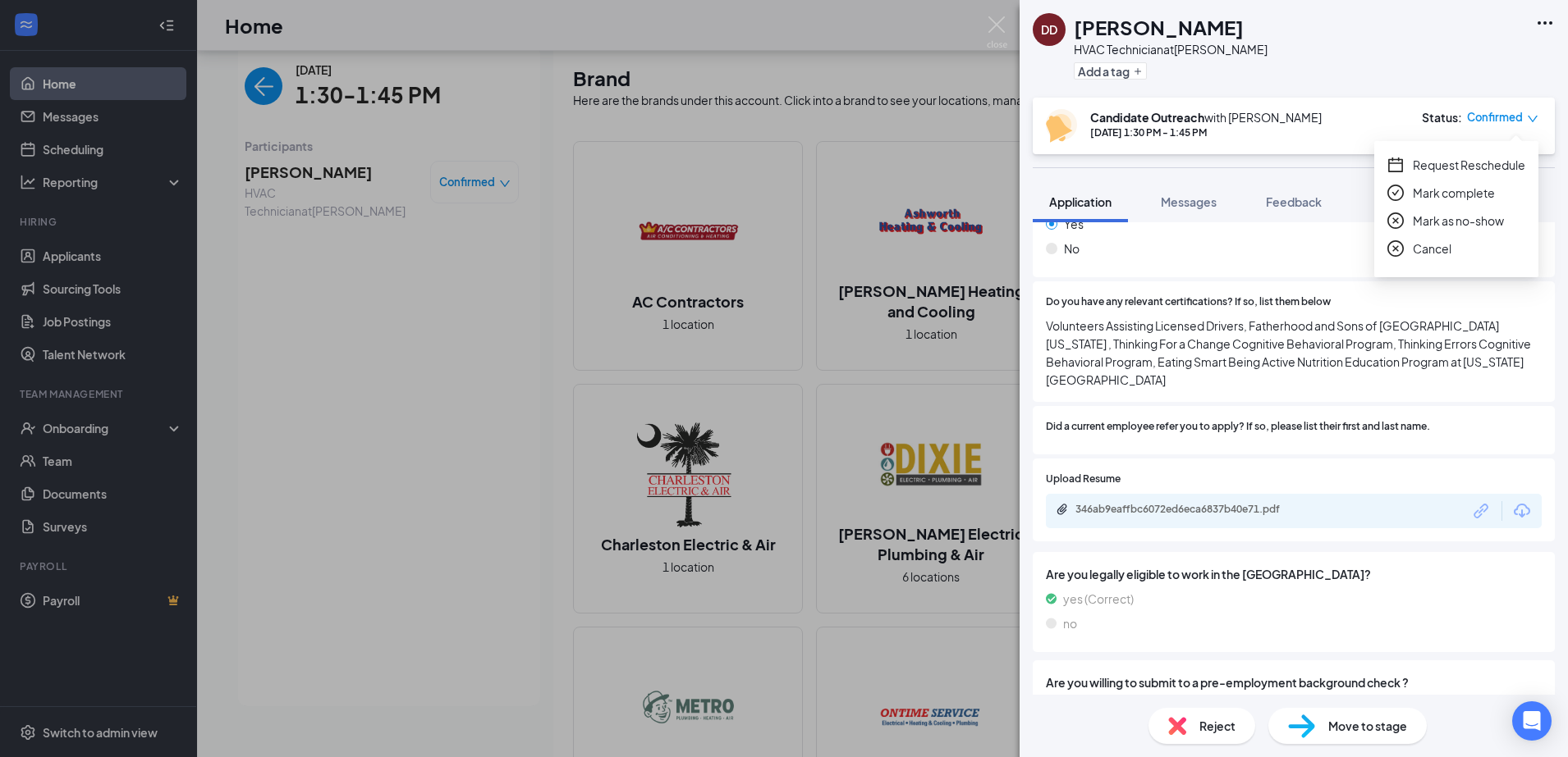
click at [1450, 167] on span "Request Reschedule" at bounding box center [1468, 165] width 112 height 18
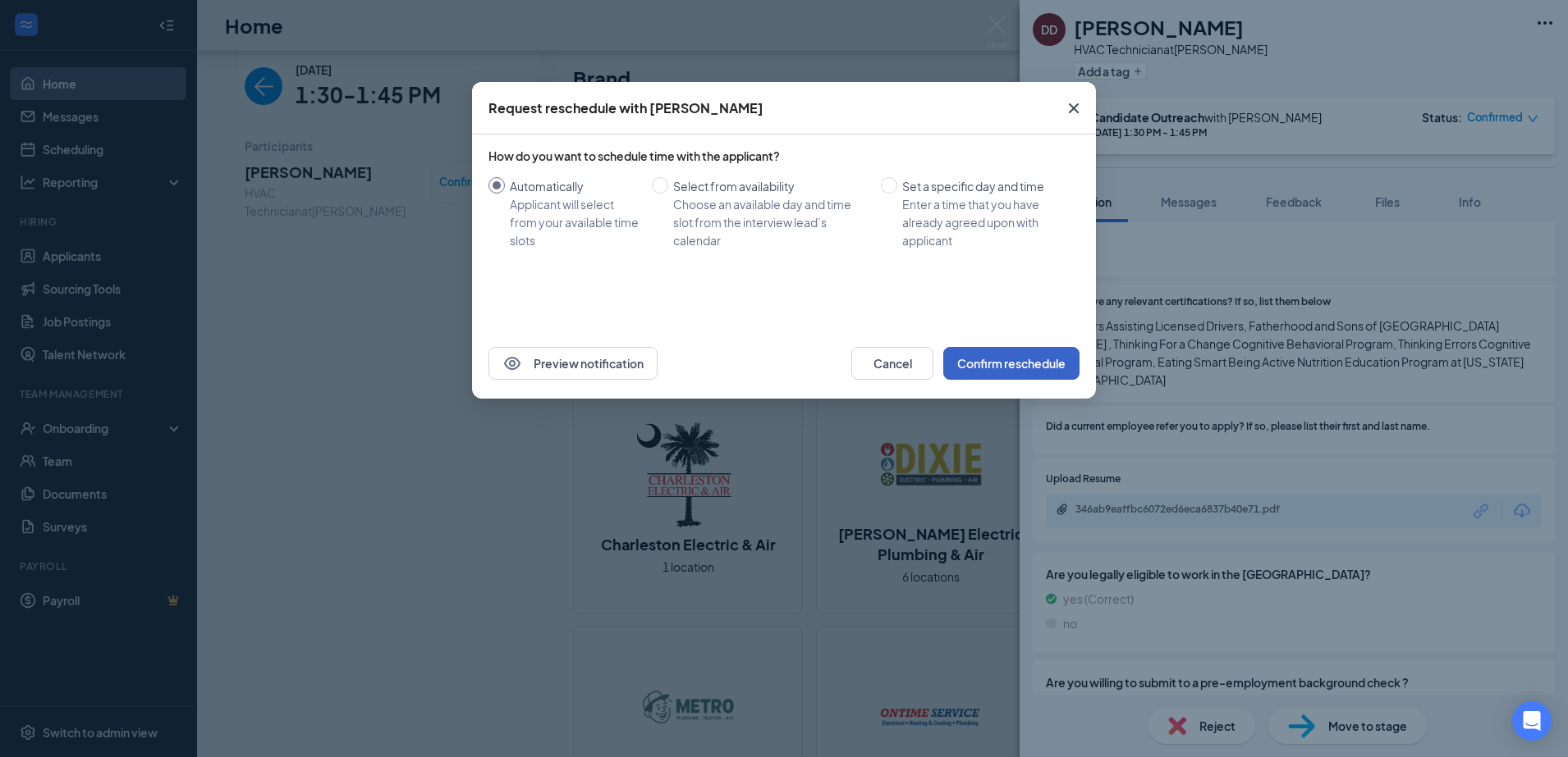
click at [1010, 376] on button "Confirm reschedule" at bounding box center [1010, 363] width 136 height 33
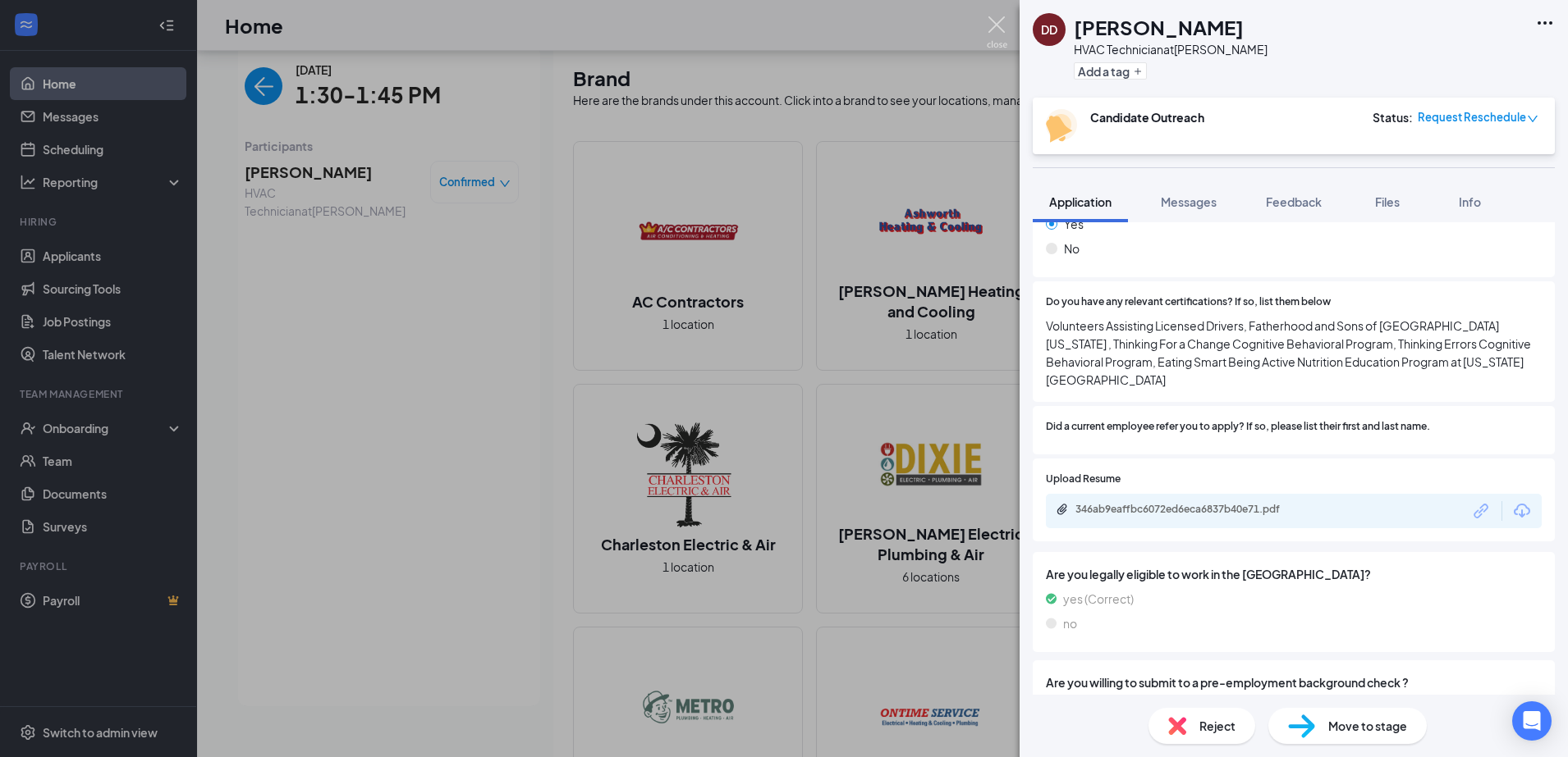
click at [995, 25] on img at bounding box center [996, 32] width 21 height 32
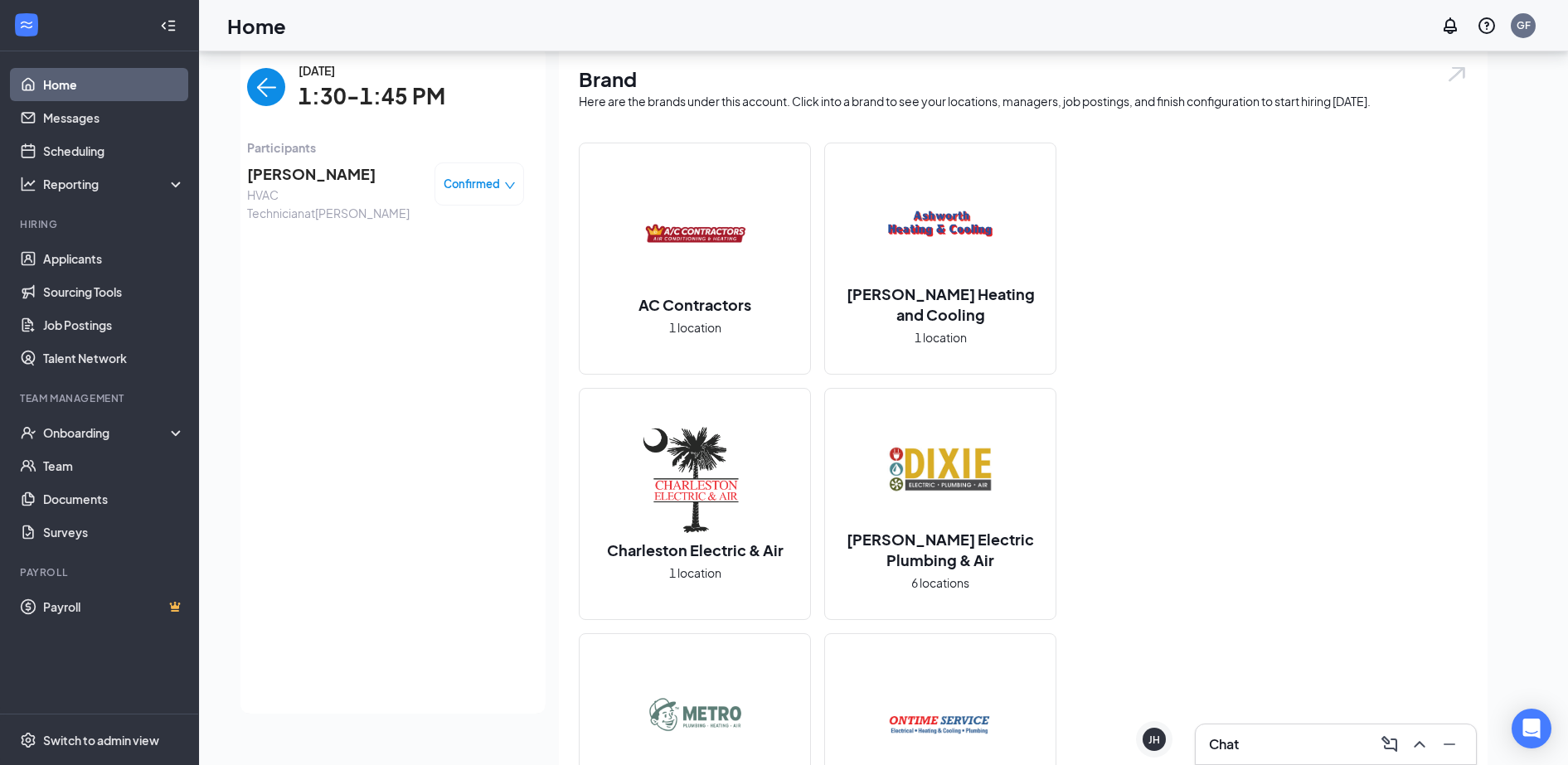
click at [252, 75] on img "back-button" at bounding box center [265, 87] width 38 height 38
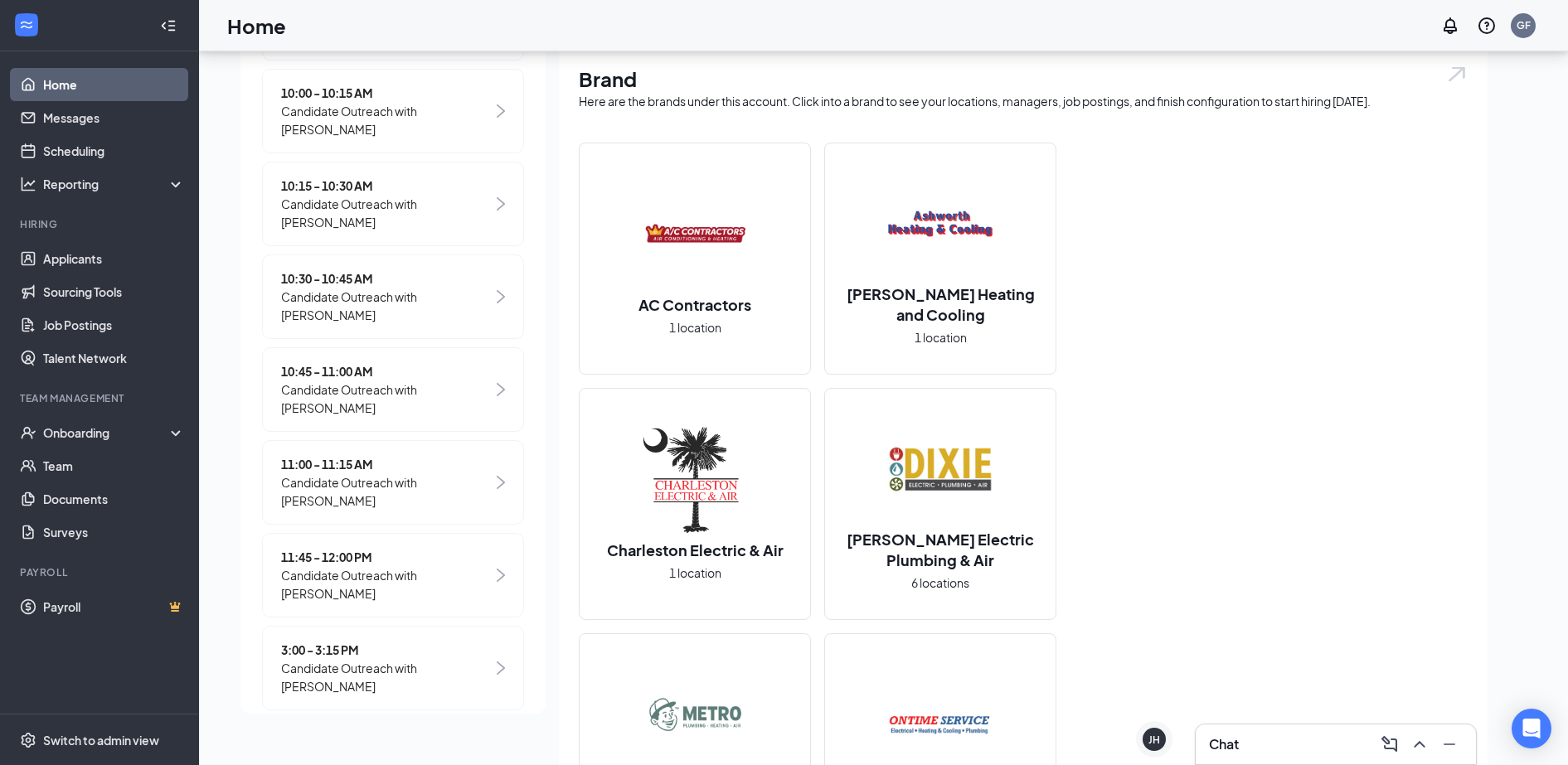
scroll to position [418, 0]
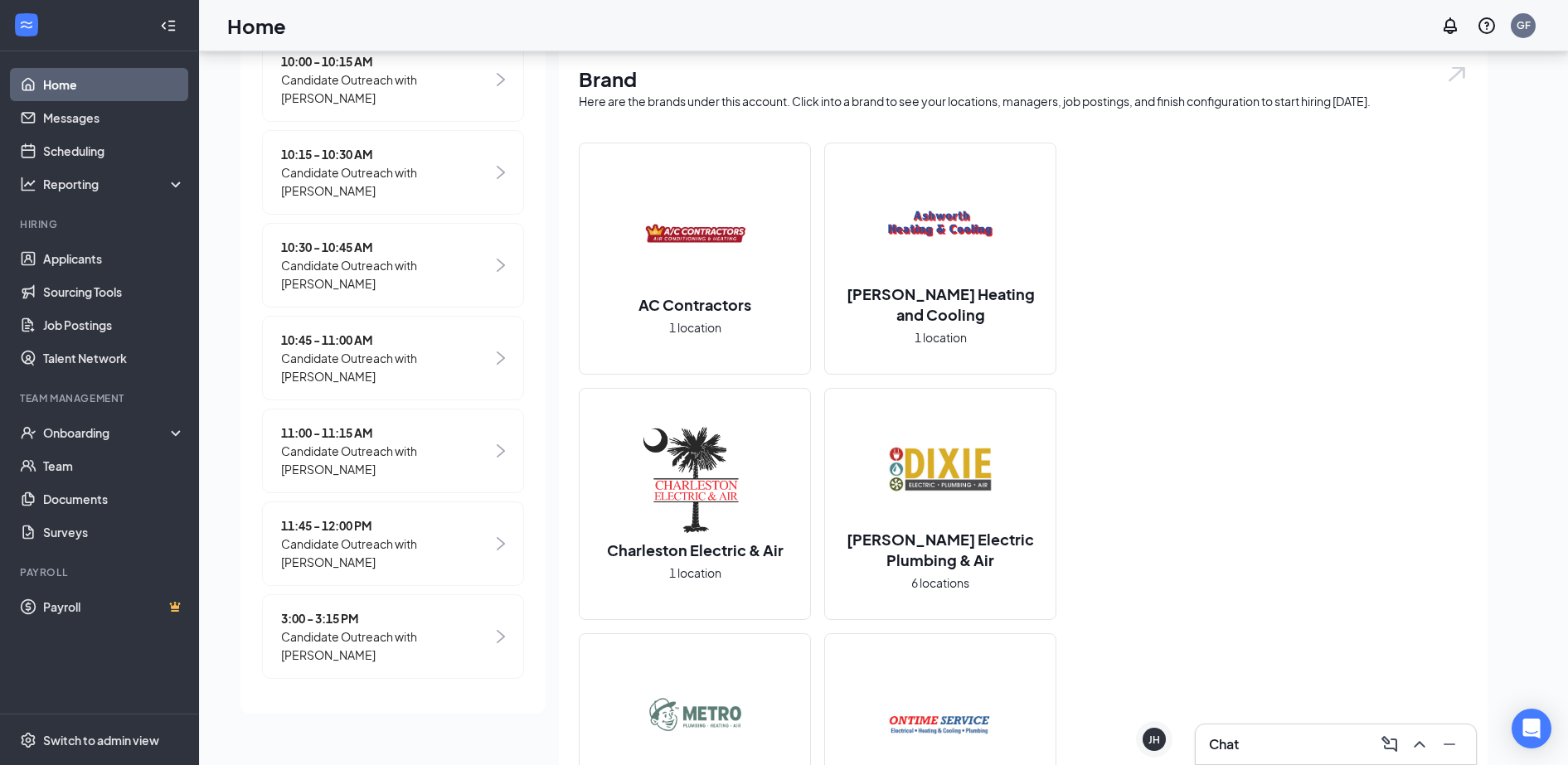
click at [336, 354] on span "Candidate Outreach with [PERSON_NAME]" at bounding box center [387, 367] width 211 height 37
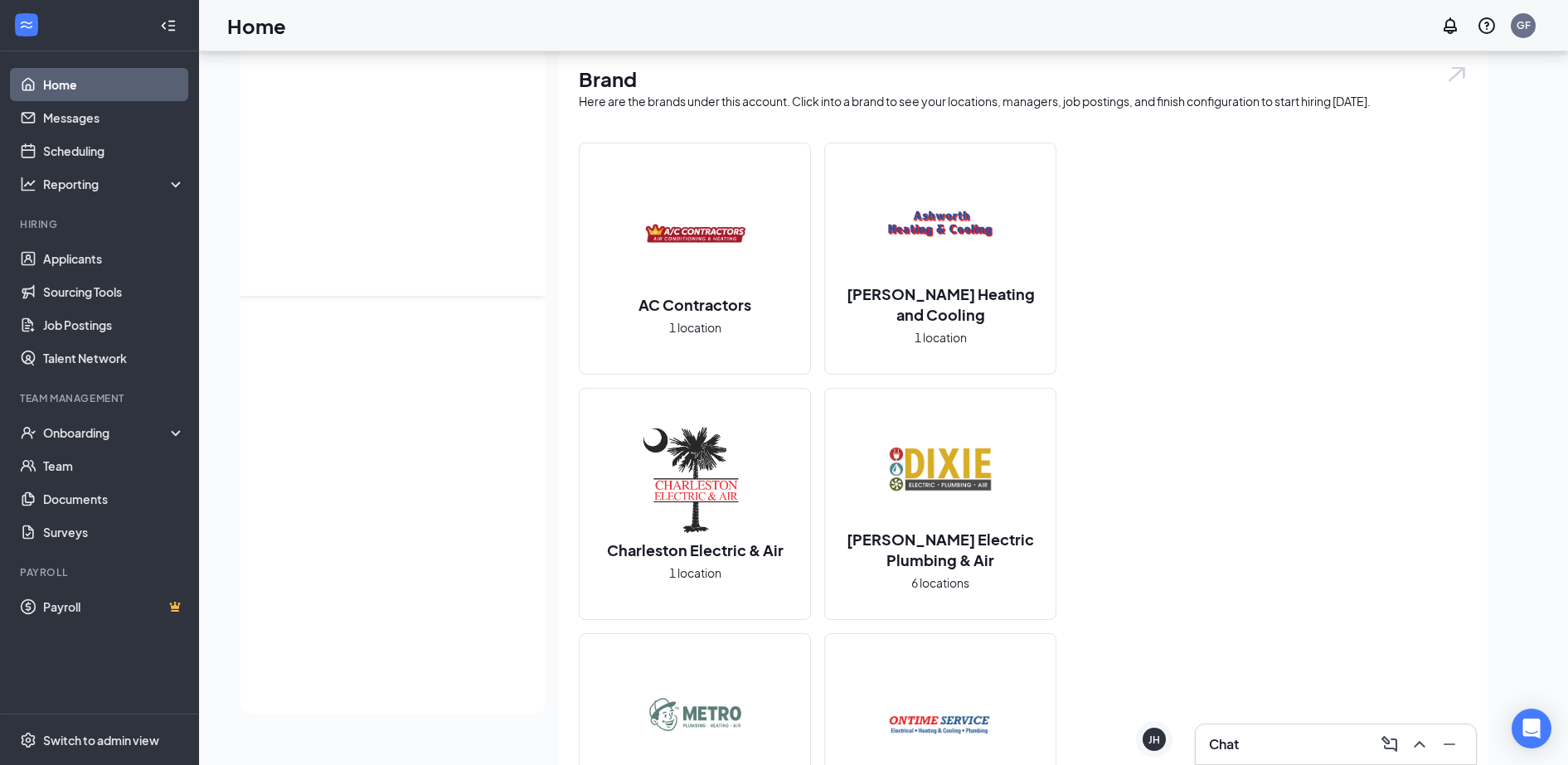
scroll to position [0, 0]
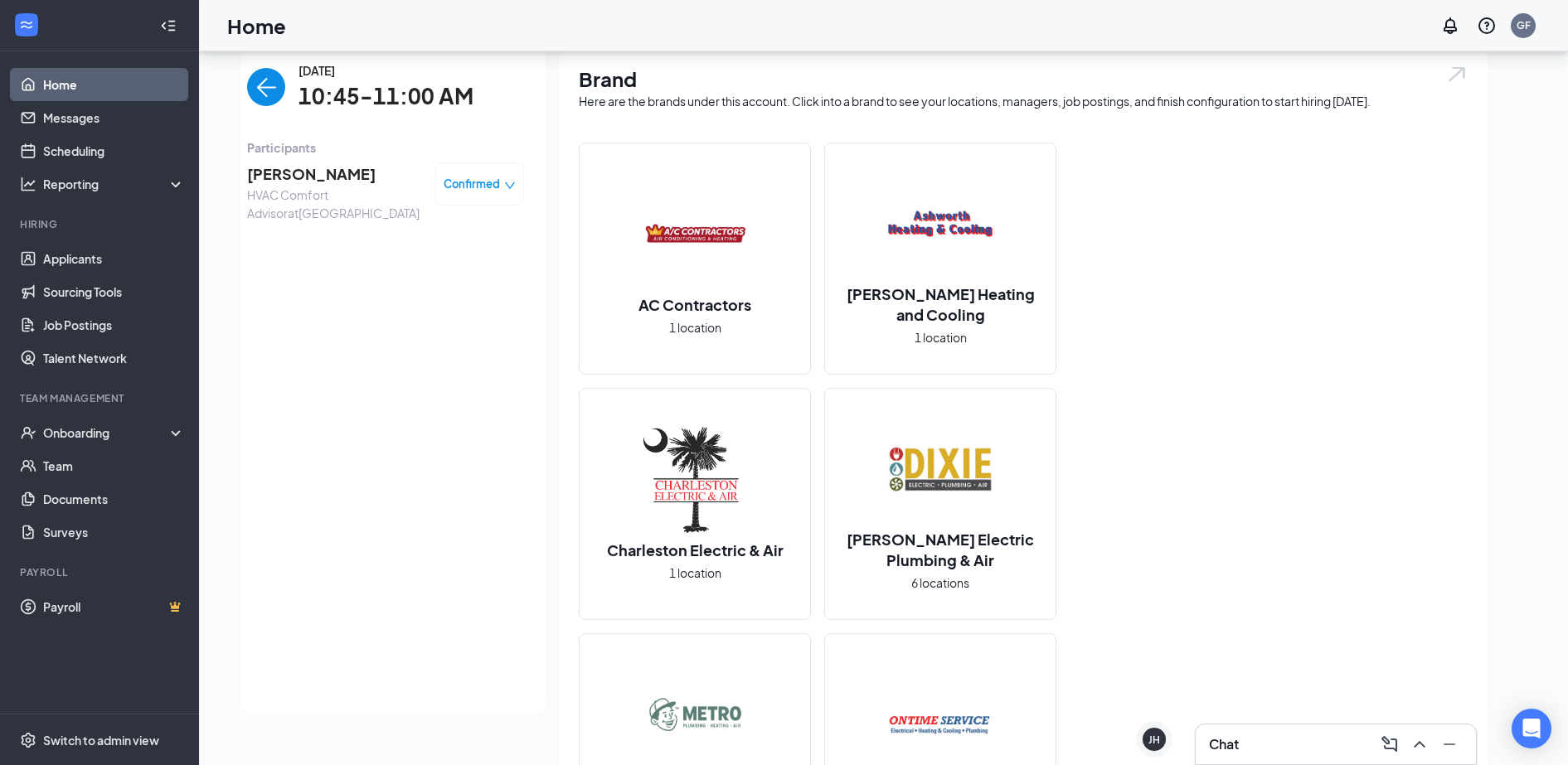
click at [247, 84] on img "back-button" at bounding box center [265, 87] width 38 height 38
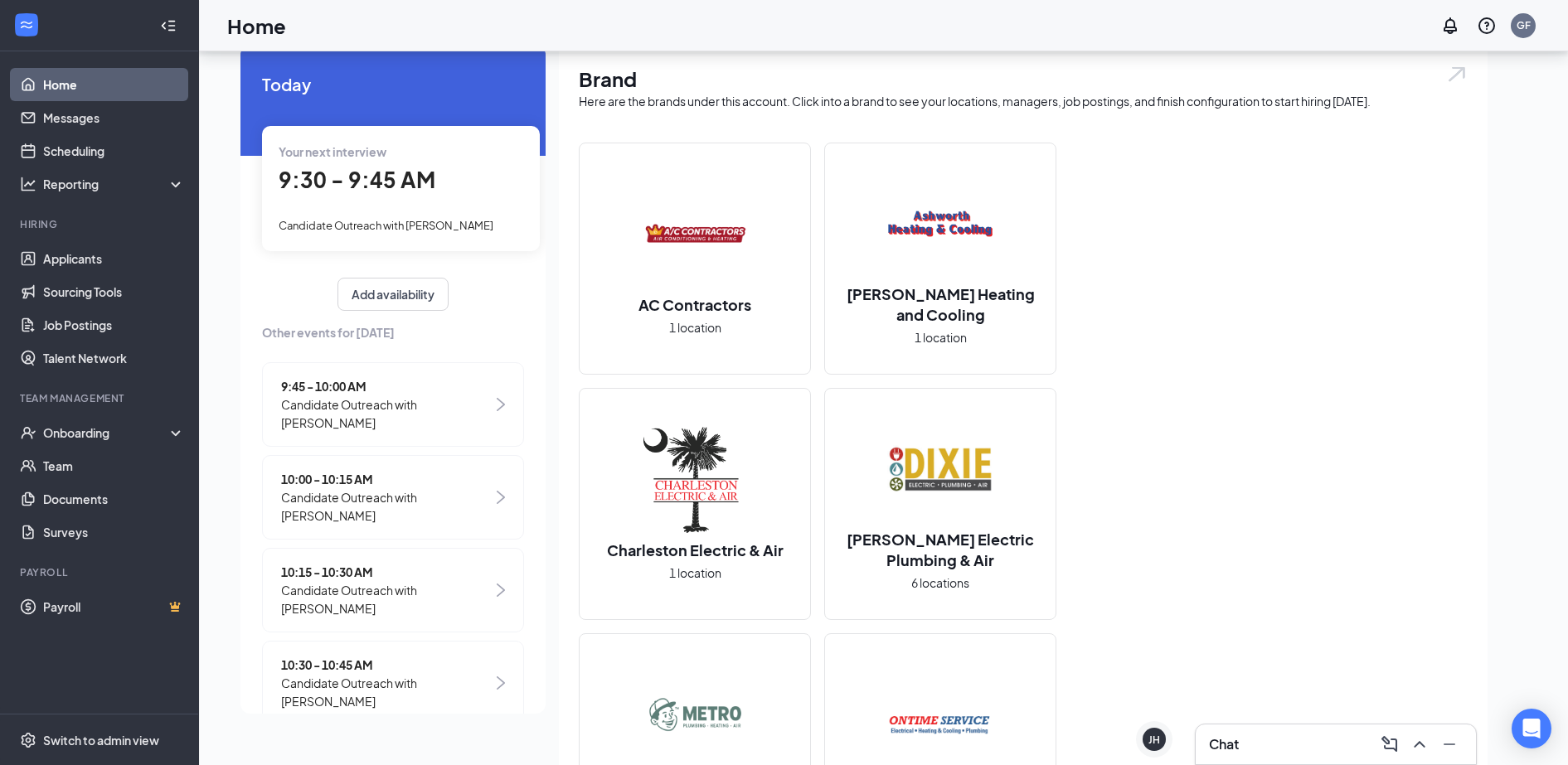
scroll to position [418, 0]
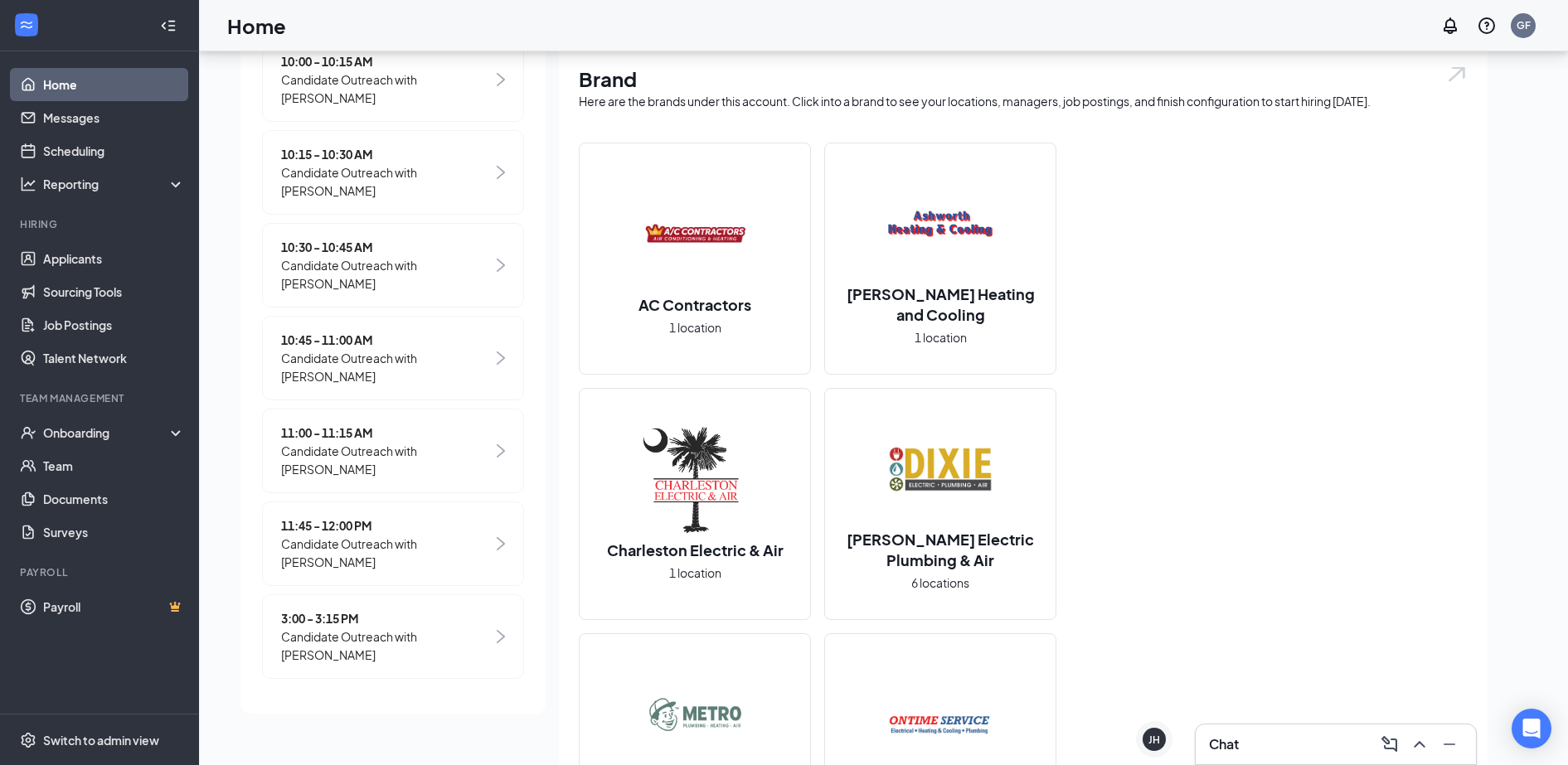
click at [311, 529] on span "11:45 - 12:00 PM" at bounding box center [387, 525] width 211 height 18
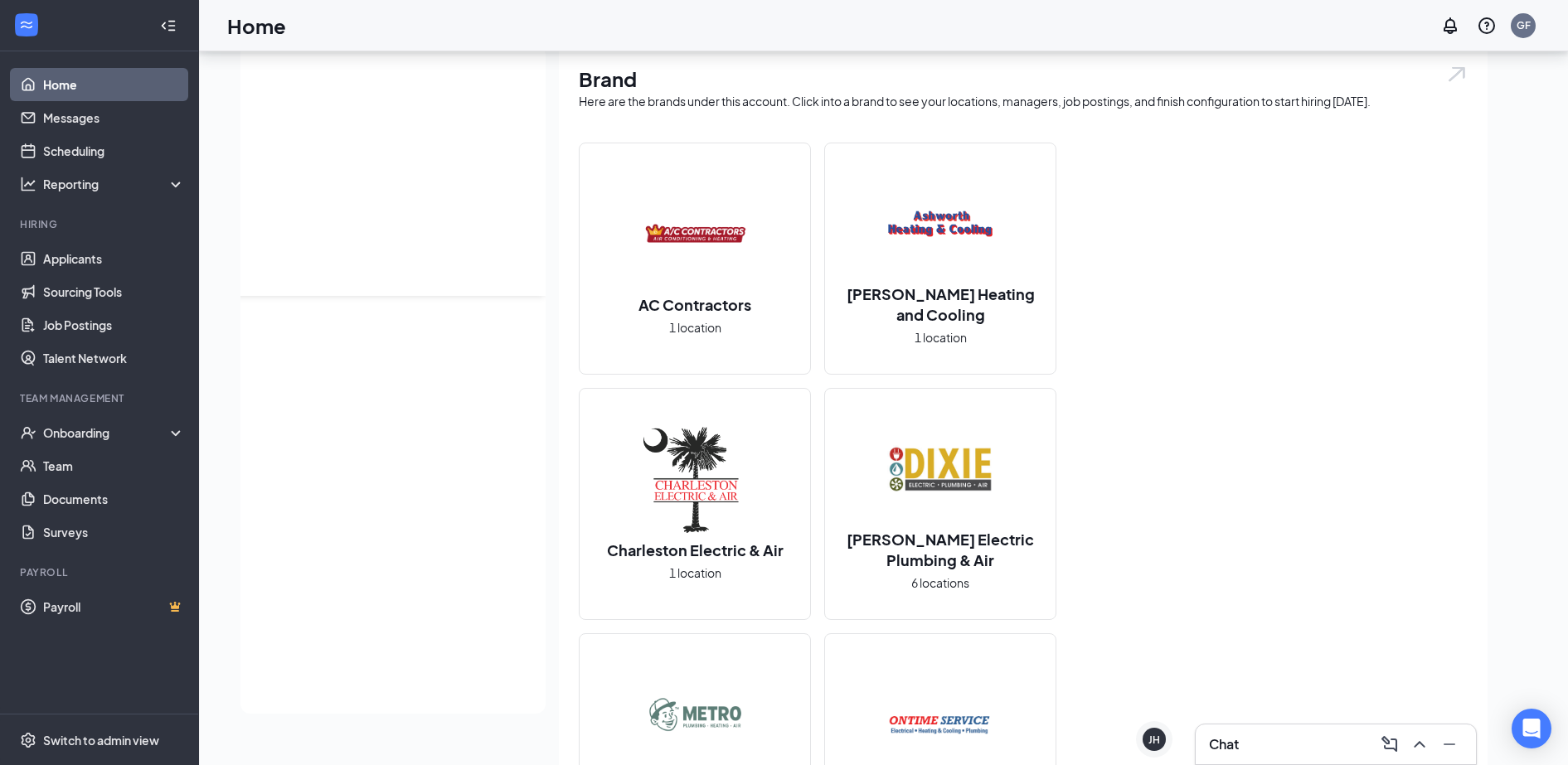
scroll to position [0, 0]
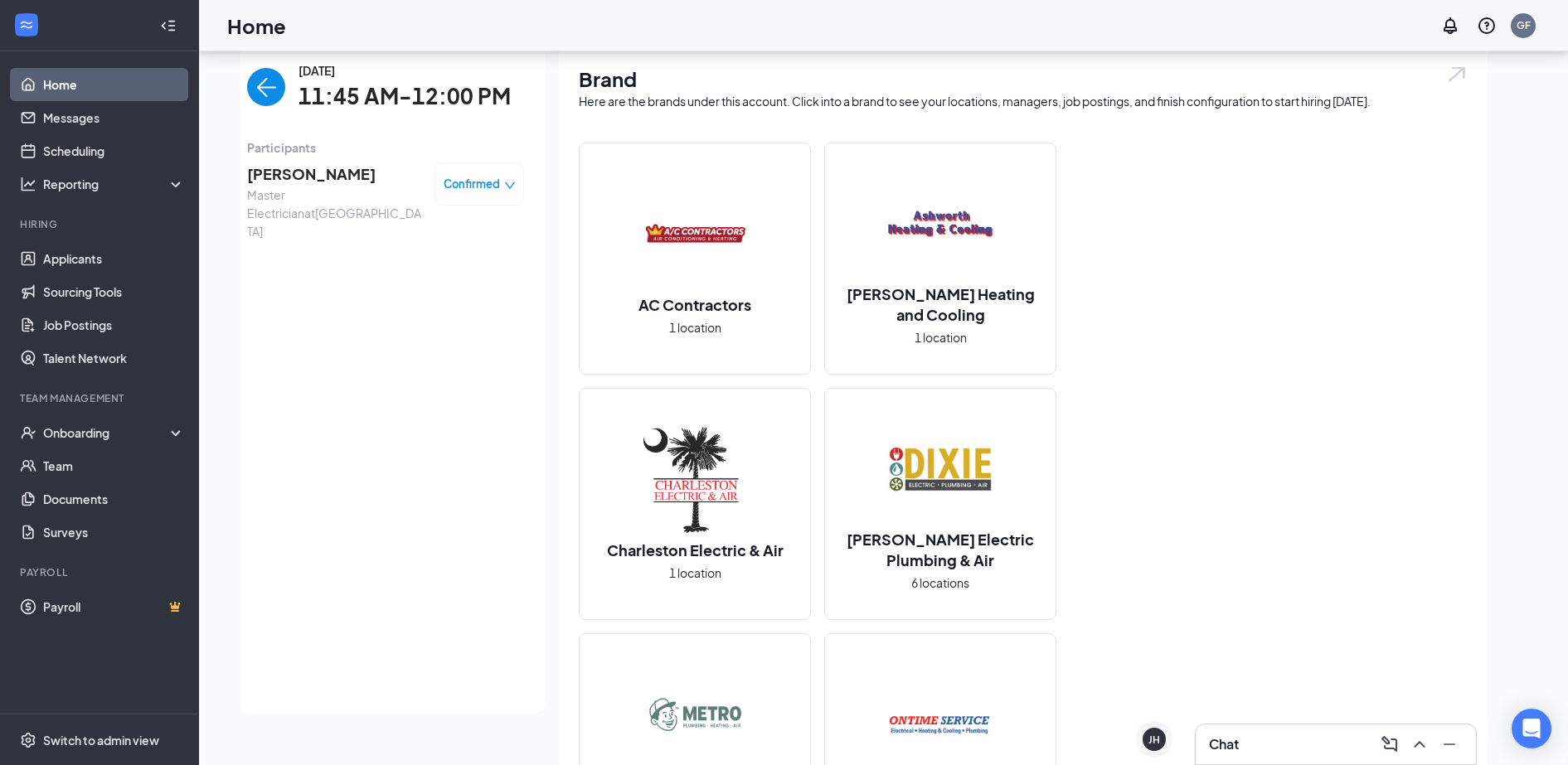
click at [461, 179] on span "Confirmed" at bounding box center [471, 184] width 56 height 17
click at [429, 231] on span "Request Reschedule" at bounding box center [428, 231] width 113 height 18
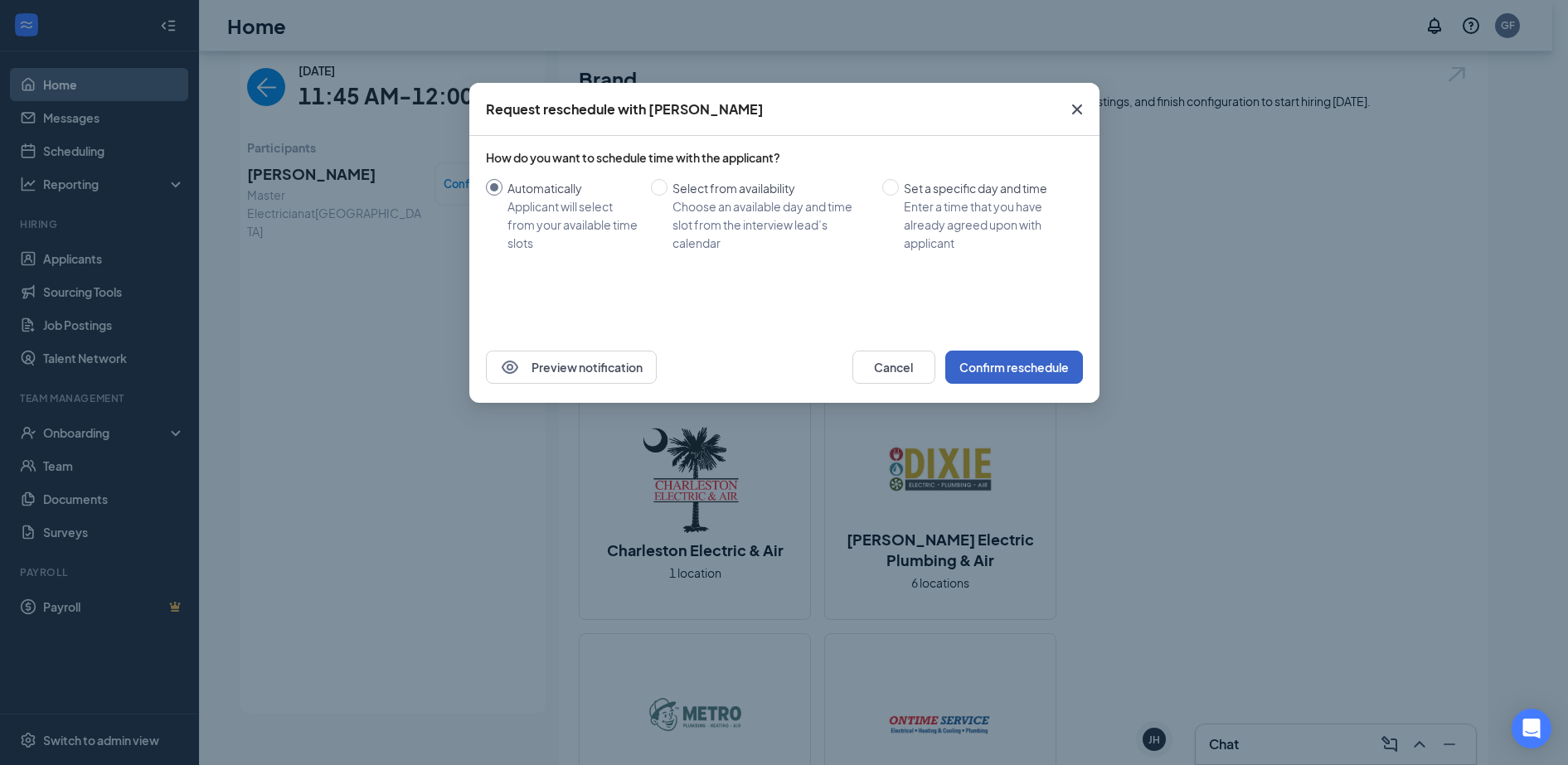
click at [1017, 360] on button "Confirm reschedule" at bounding box center [1013, 367] width 137 height 34
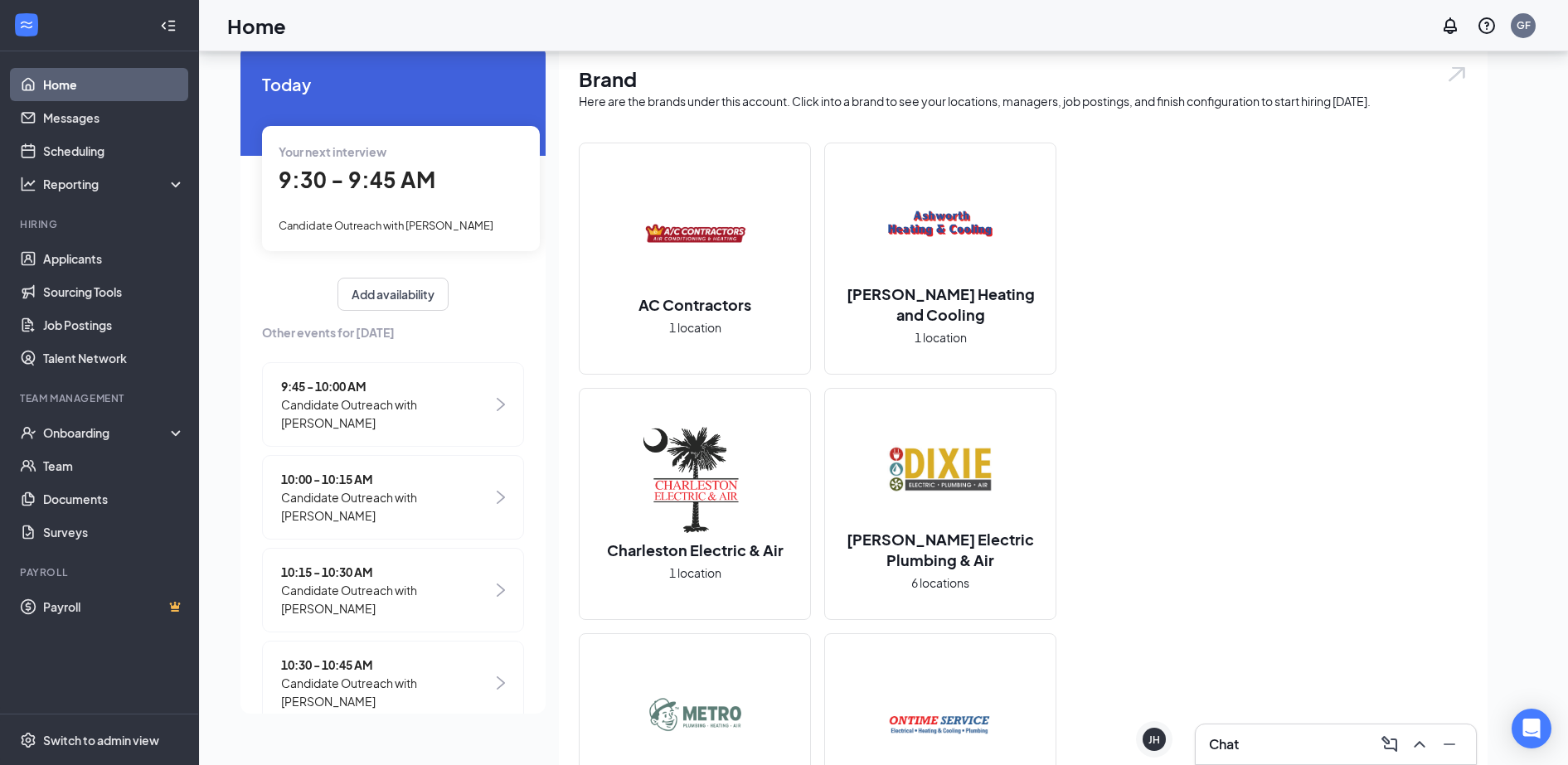
scroll to position [325, 0]
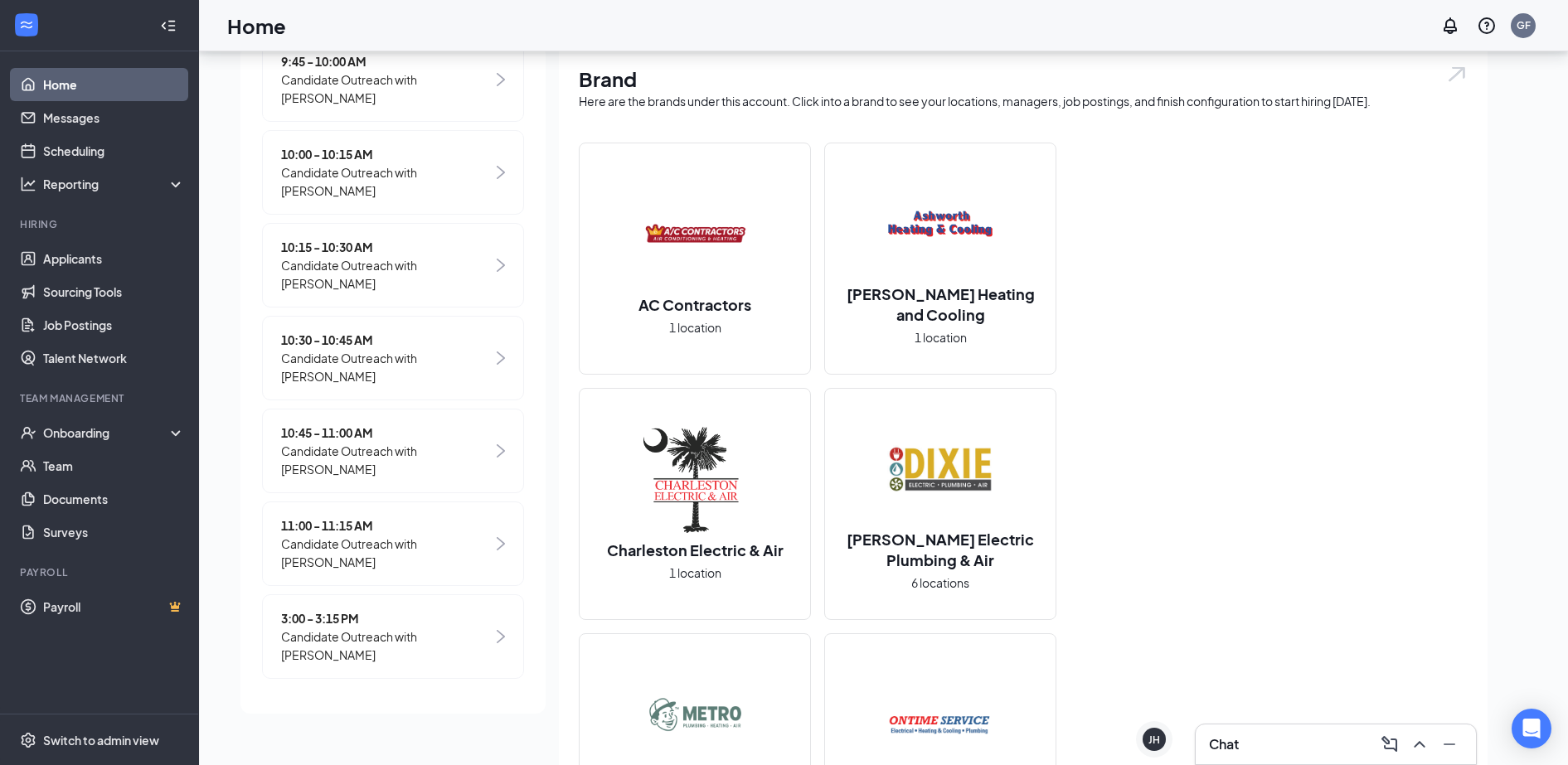
click at [372, 642] on span "Candidate Outreach with [PERSON_NAME]" at bounding box center [387, 646] width 211 height 37
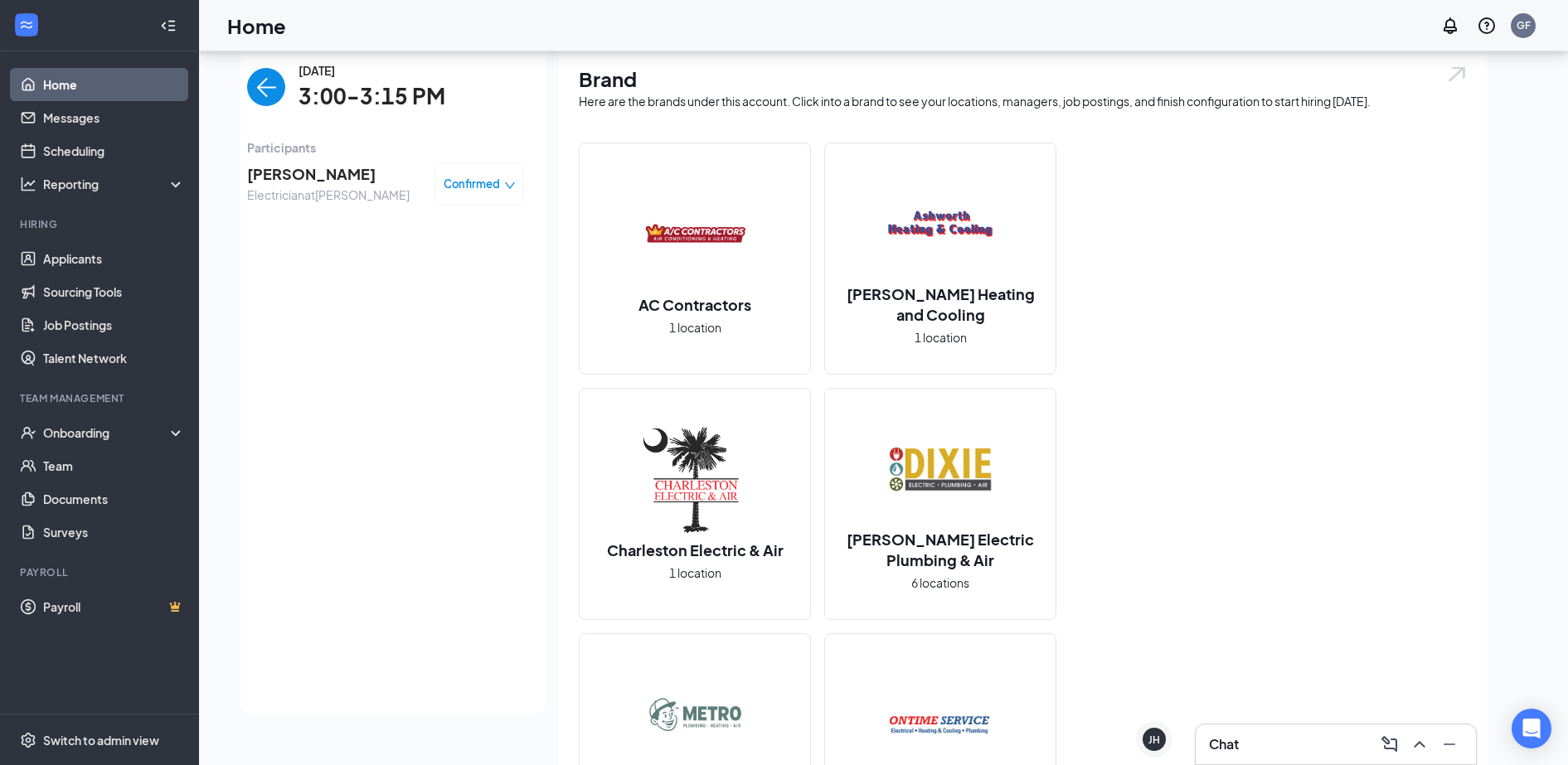
click at [454, 183] on span "Confirmed" at bounding box center [471, 184] width 56 height 17
click at [432, 227] on span "Request Reschedule" at bounding box center [428, 231] width 113 height 18
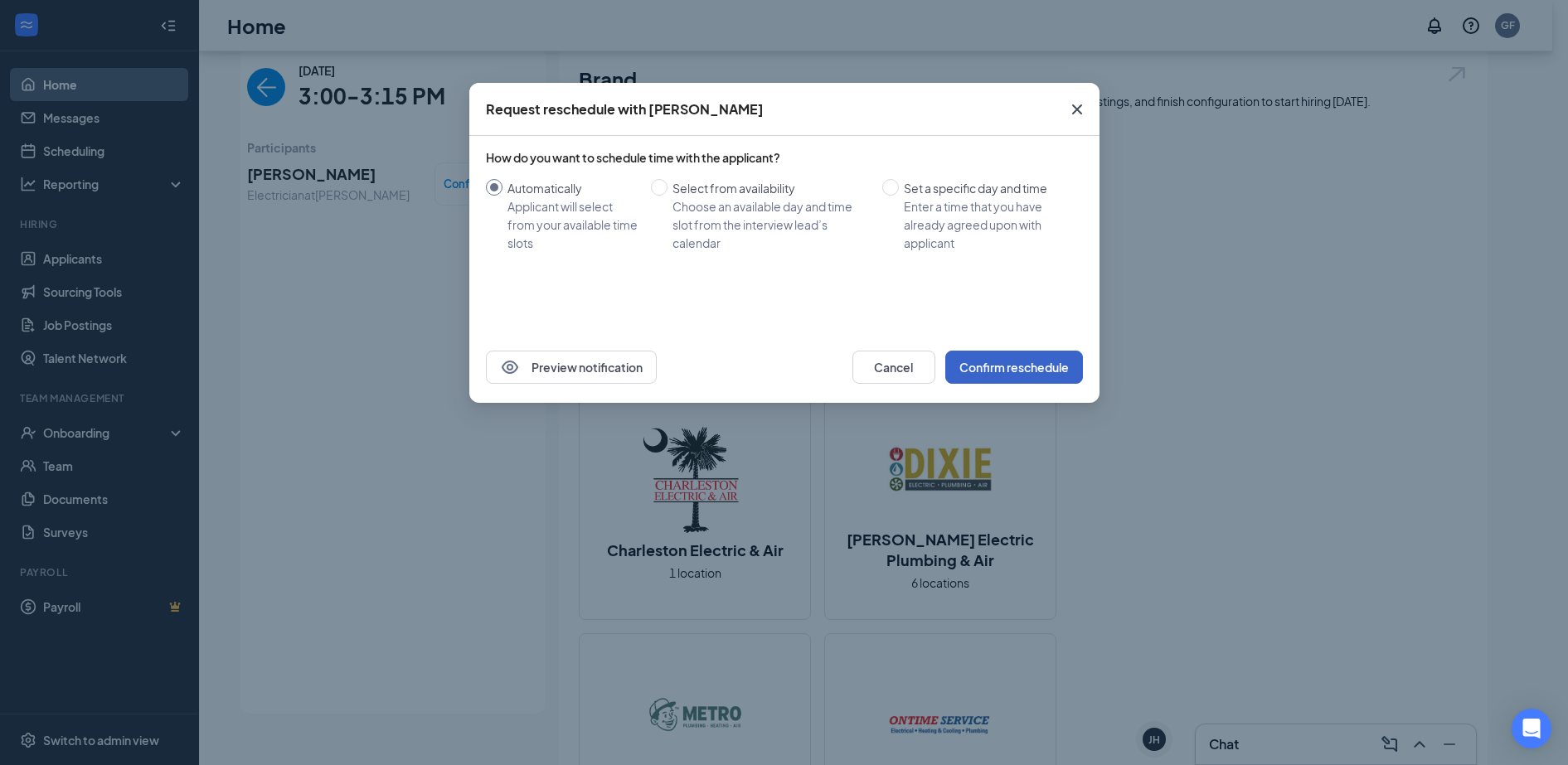
click at [1004, 361] on button "Confirm reschedule" at bounding box center [1013, 367] width 137 height 34
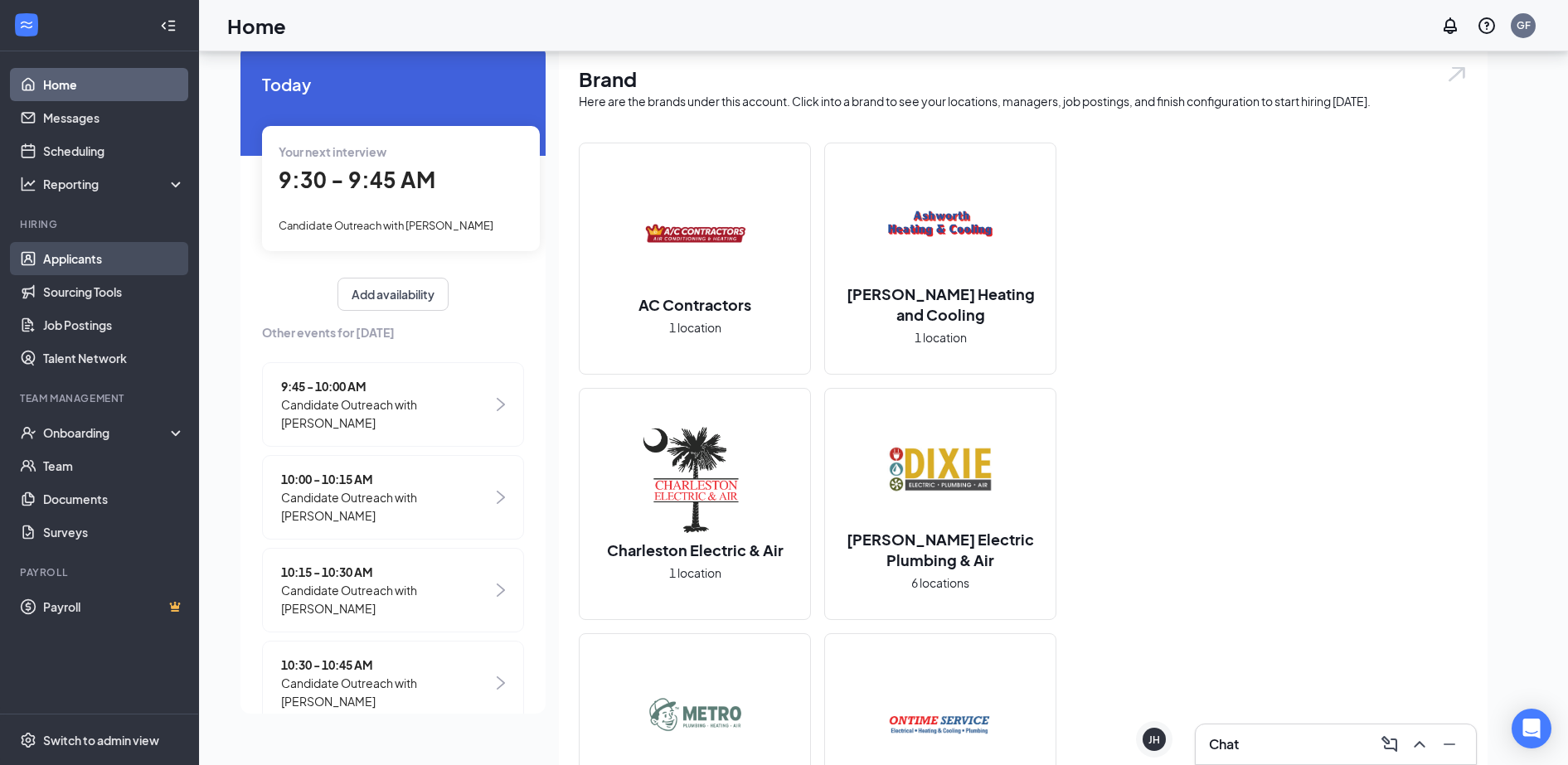
click at [43, 268] on link "Applicants" at bounding box center [114, 259] width 142 height 34
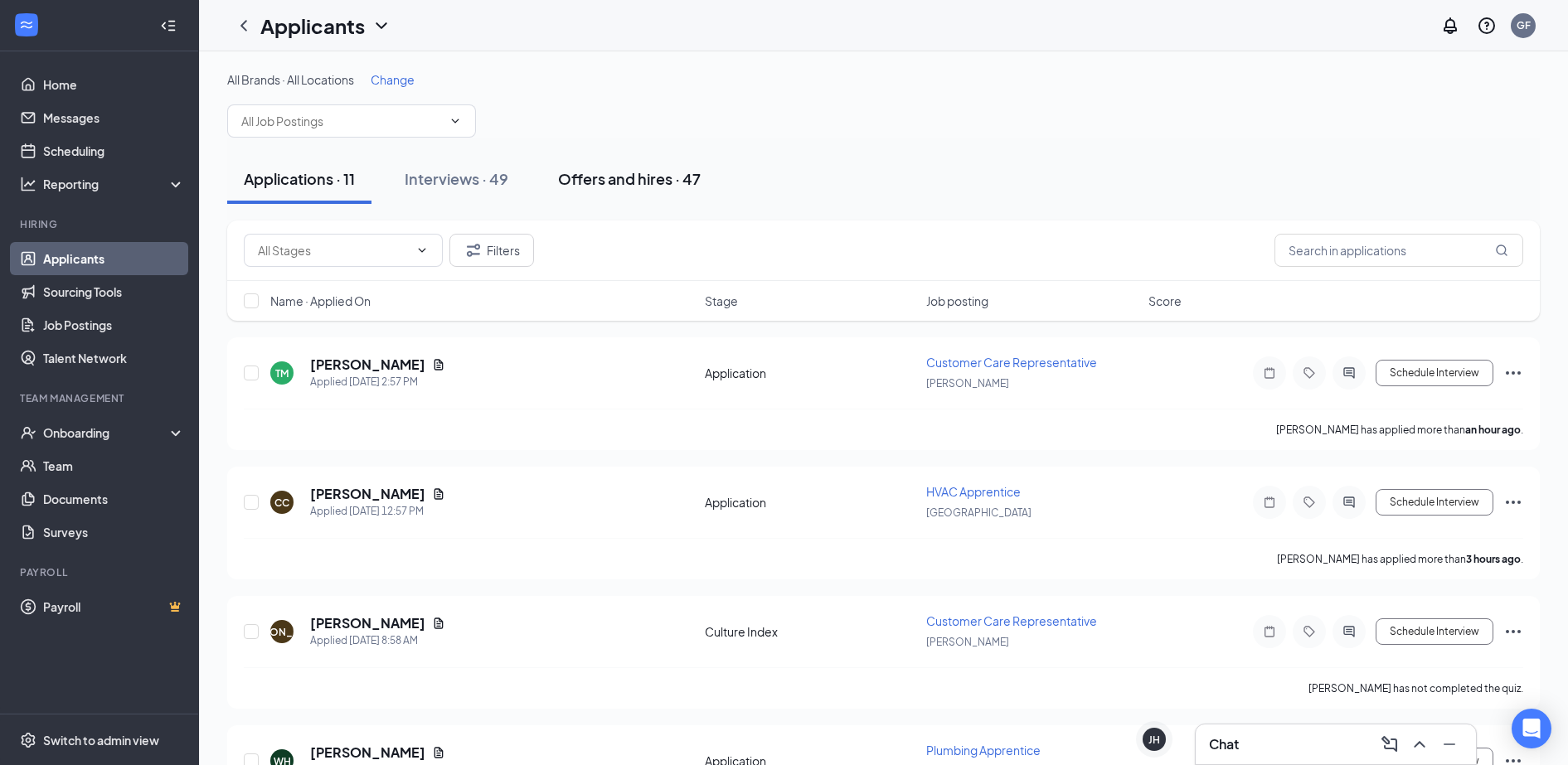
click at [660, 179] on div "Offers and hires · 47" at bounding box center [629, 179] width 143 height 21
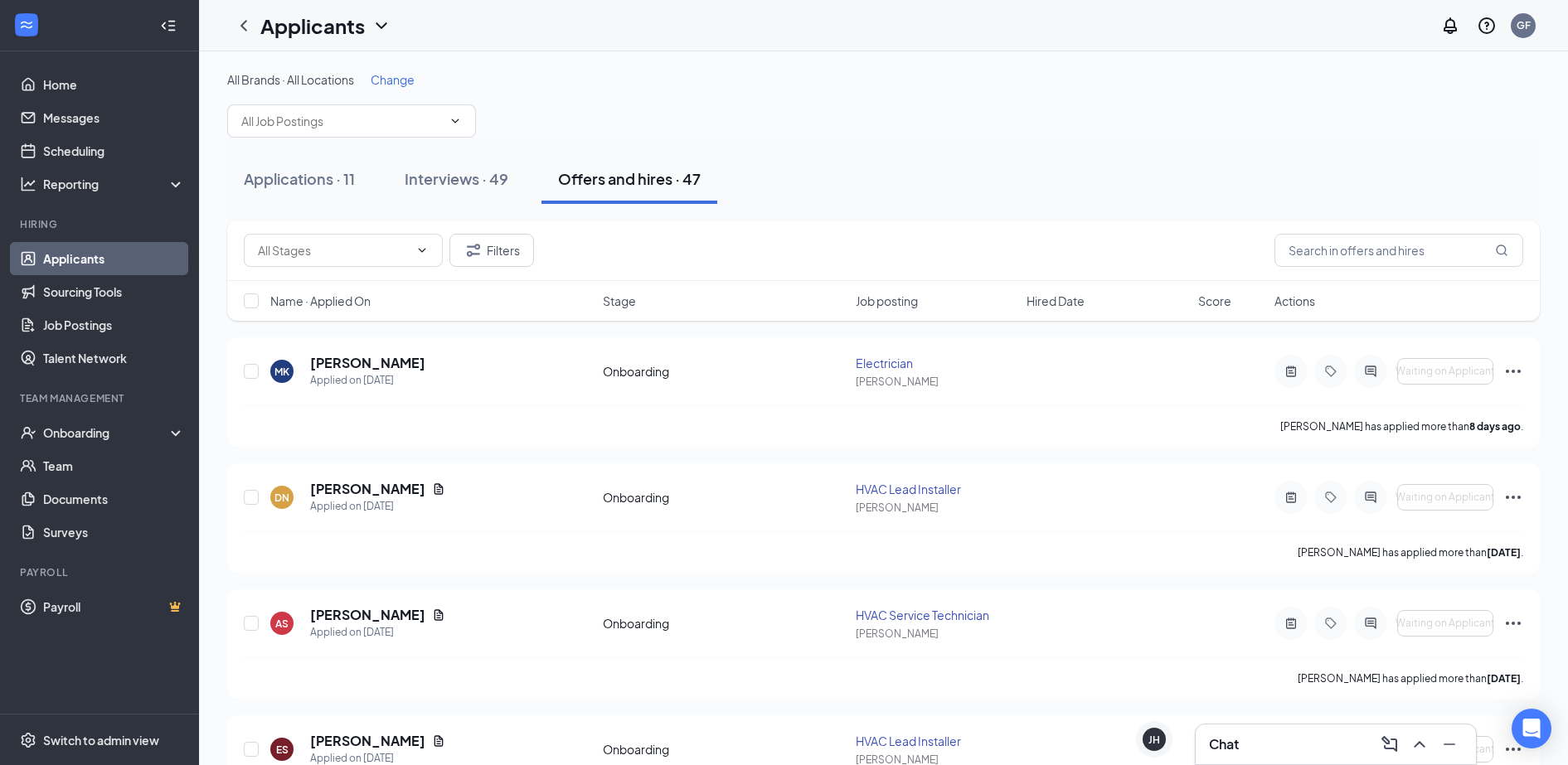
click at [392, 80] on span "Change" at bounding box center [393, 79] width 44 height 15
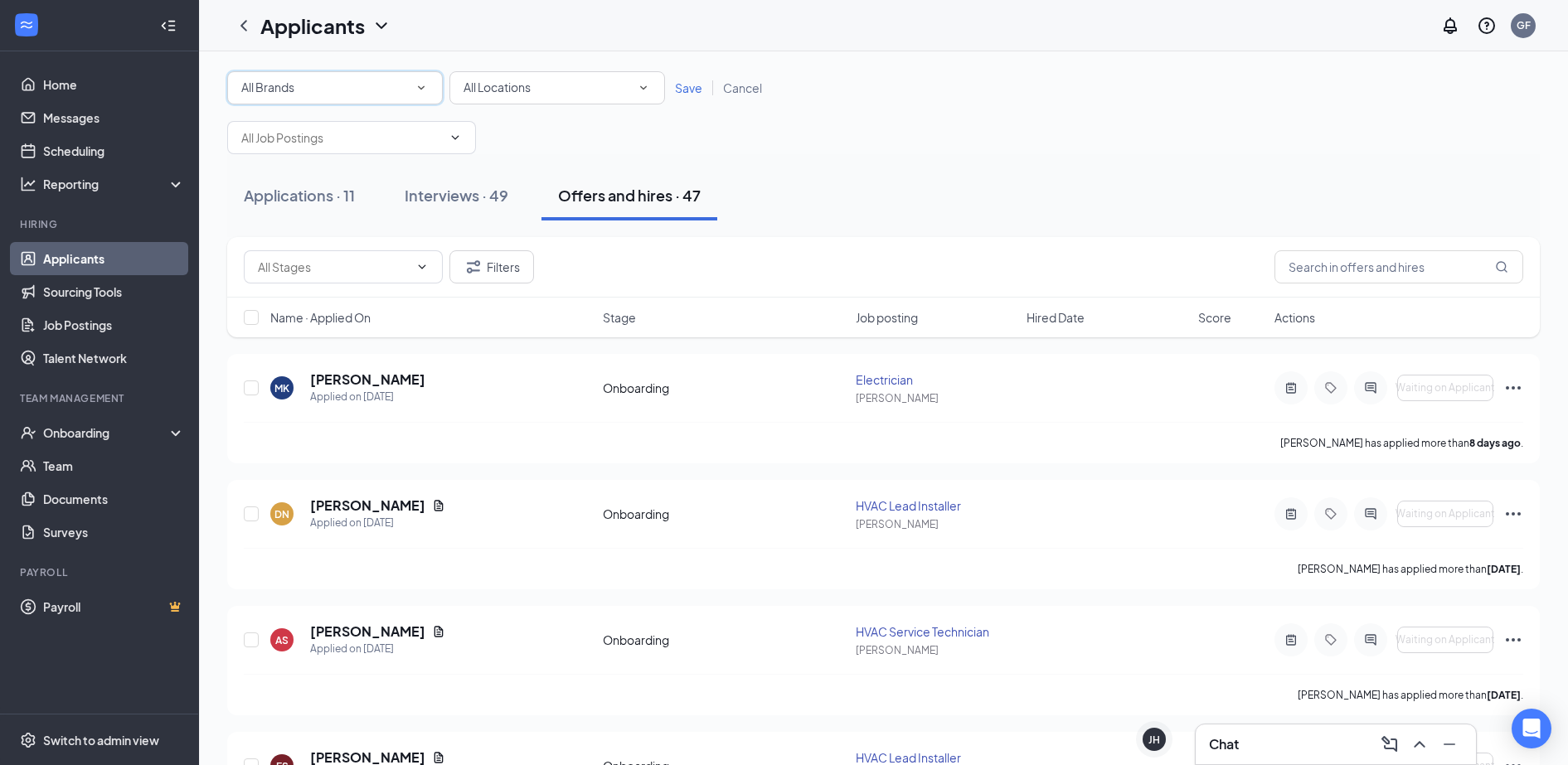
click at [323, 96] on div "All Brands" at bounding box center [335, 88] width 187 height 20
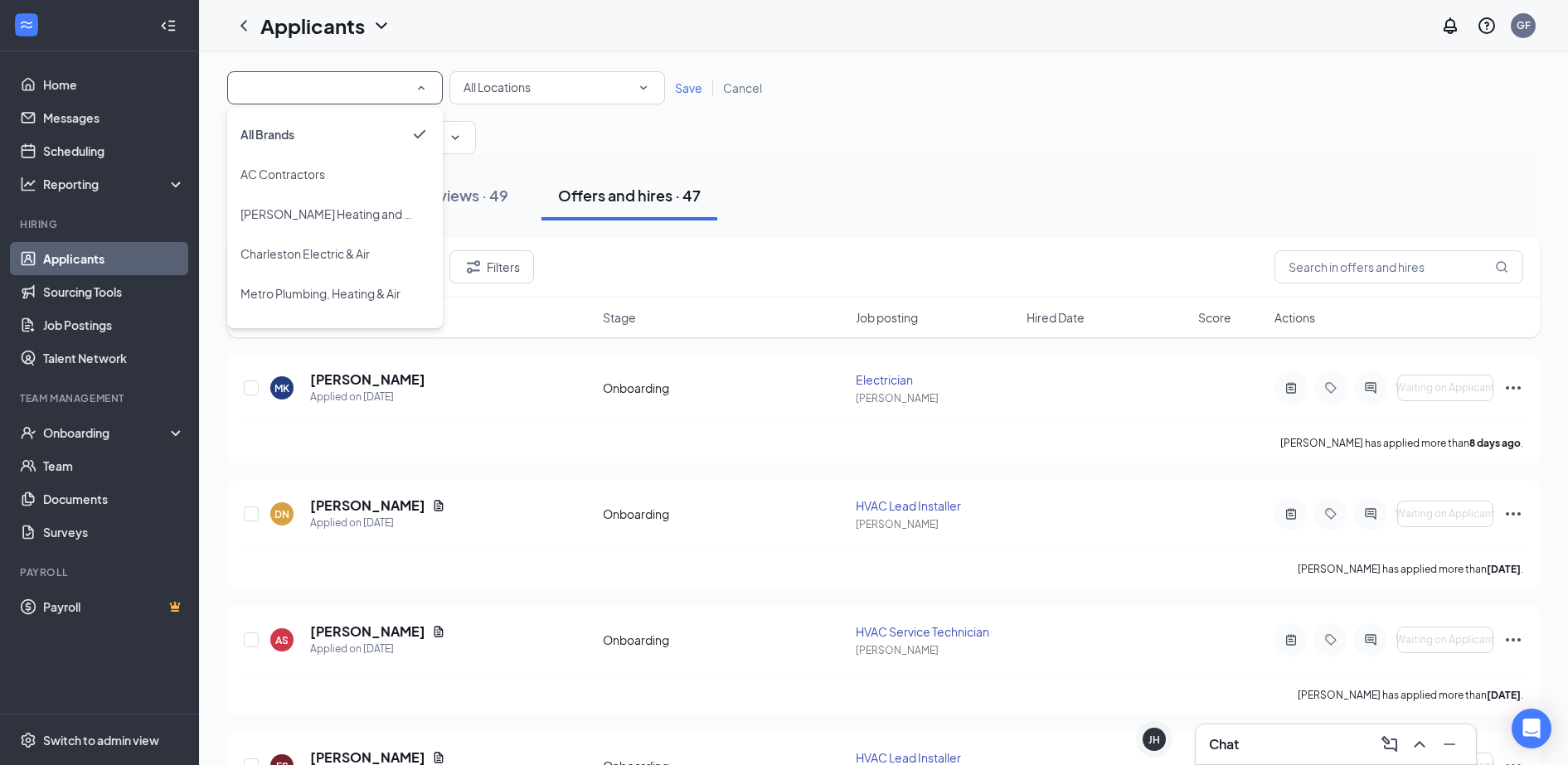
click at [323, 96] on input at bounding box center [335, 88] width 187 height 20
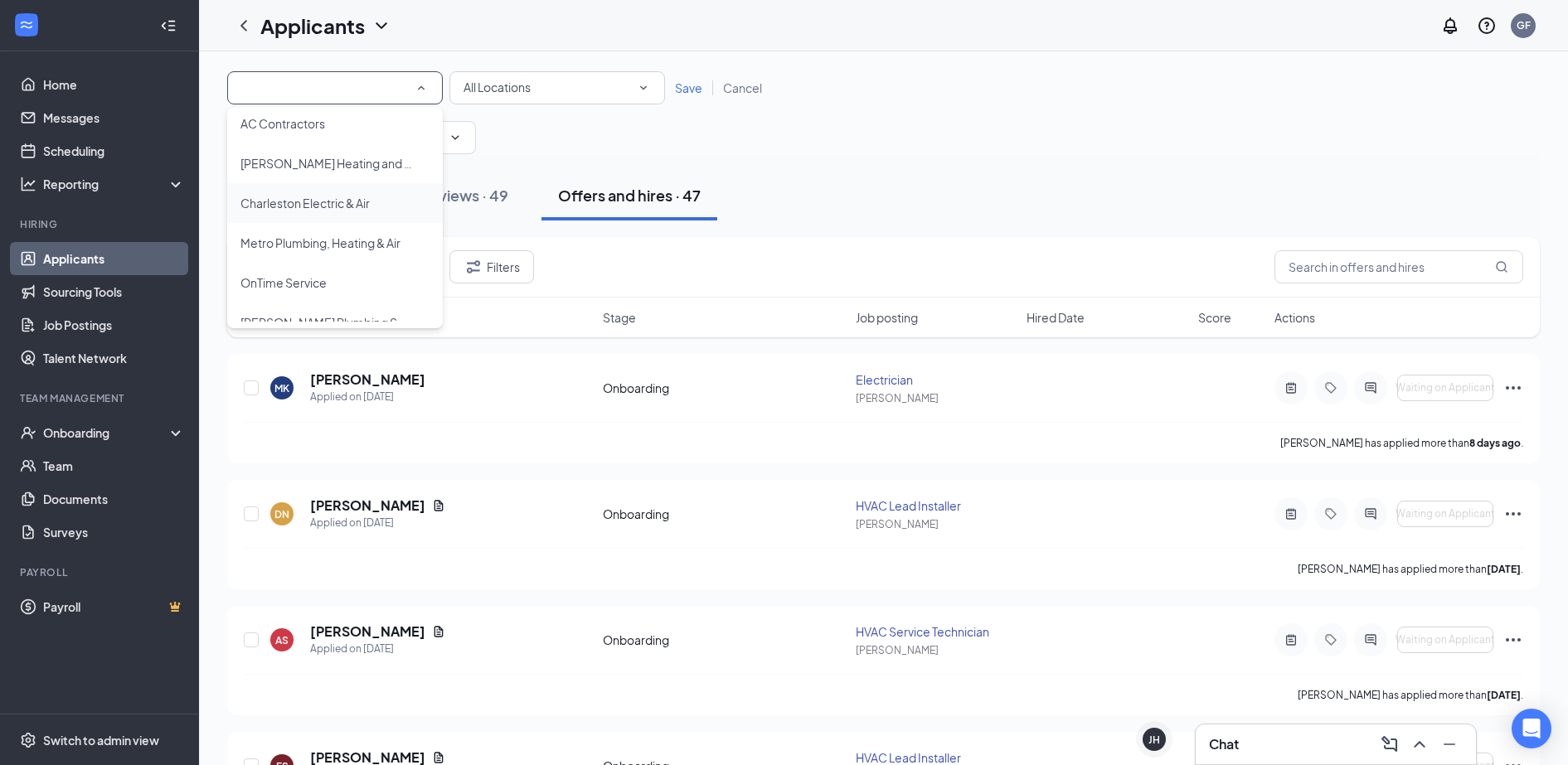
click at [324, 215] on li "Charleston Electric & Air" at bounding box center [335, 203] width 215 height 39
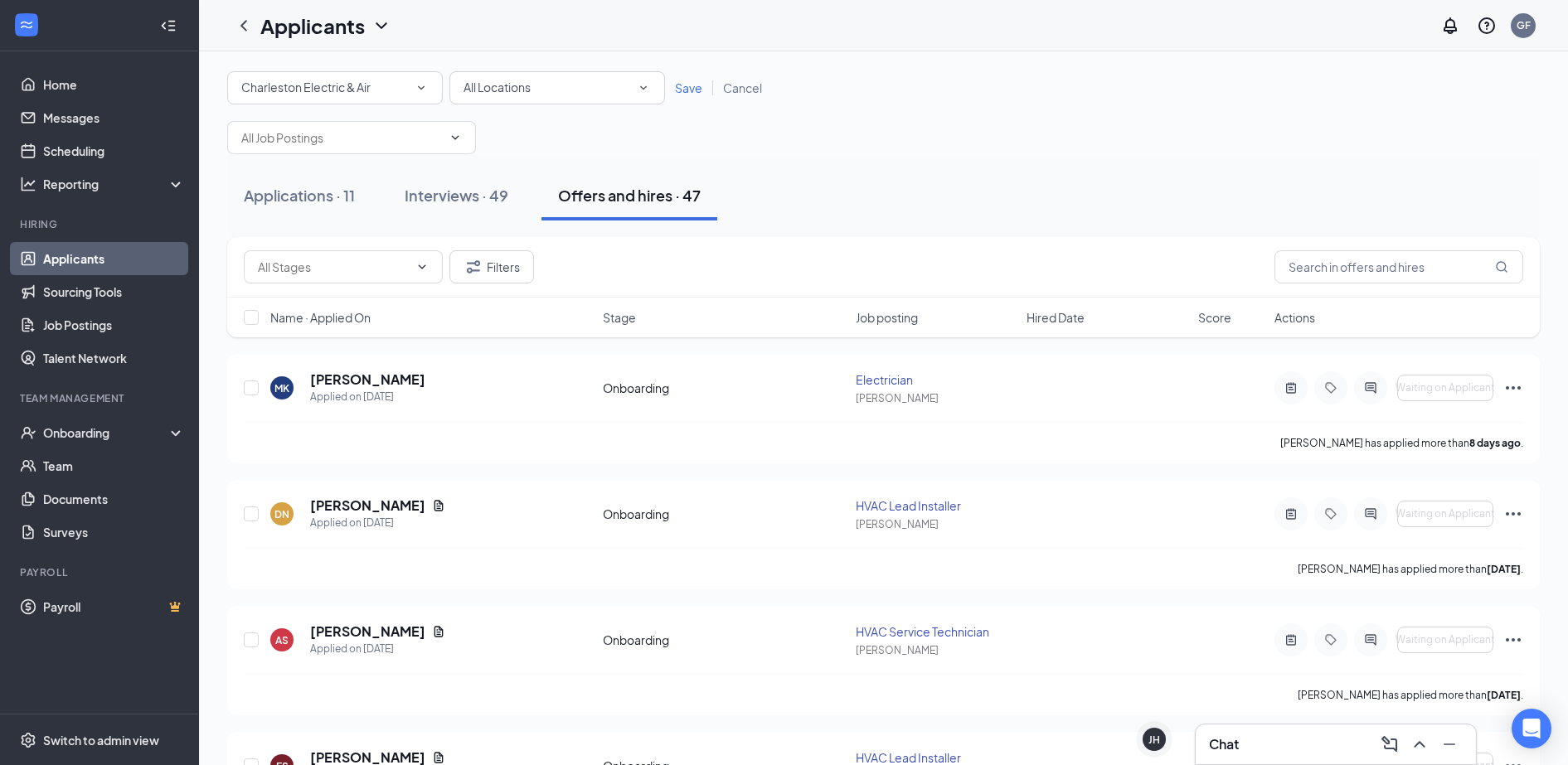
click at [682, 80] on span "Save" at bounding box center [689, 87] width 28 height 15
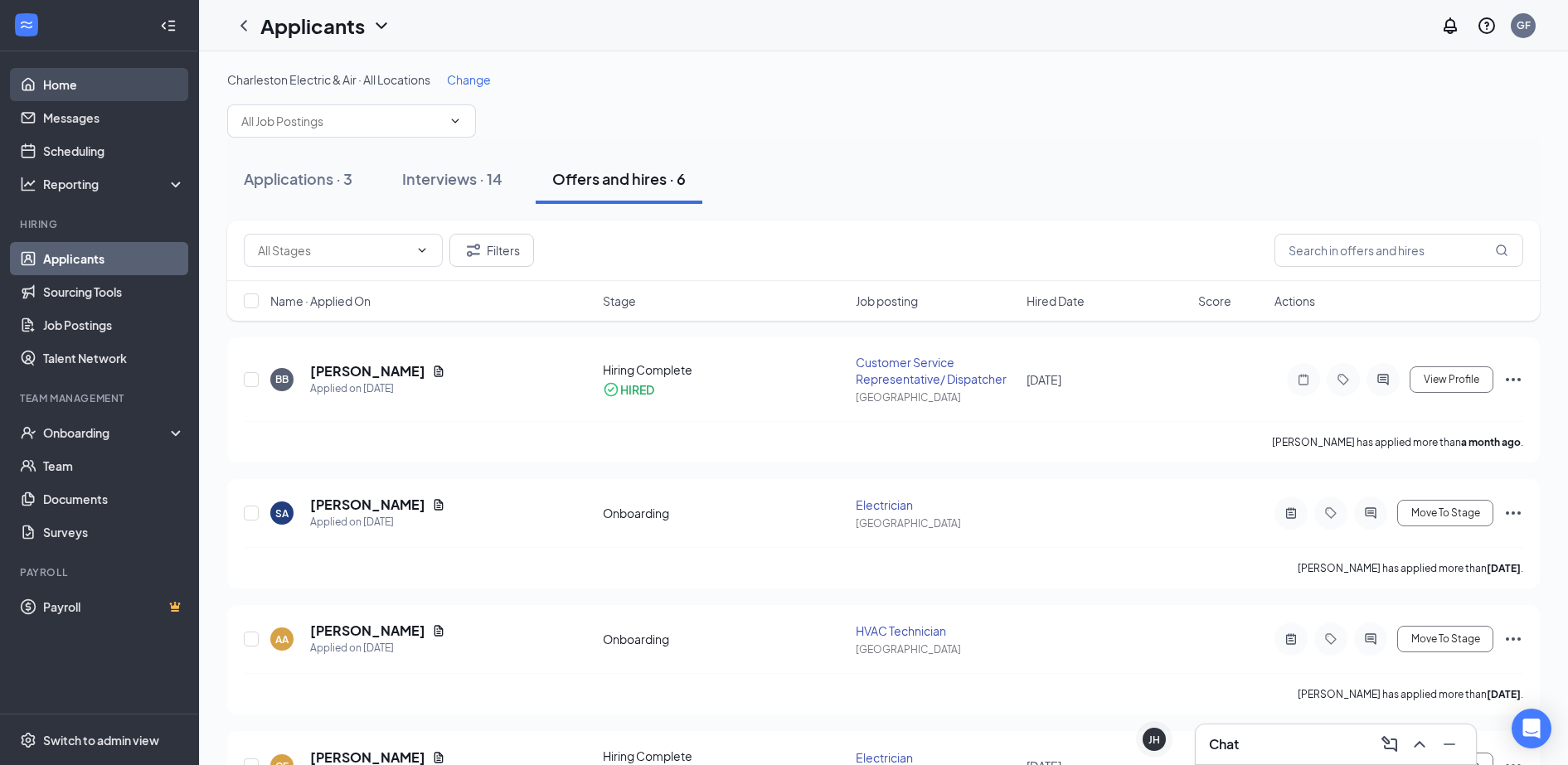
click at [73, 87] on link "Home" at bounding box center [114, 85] width 142 height 34
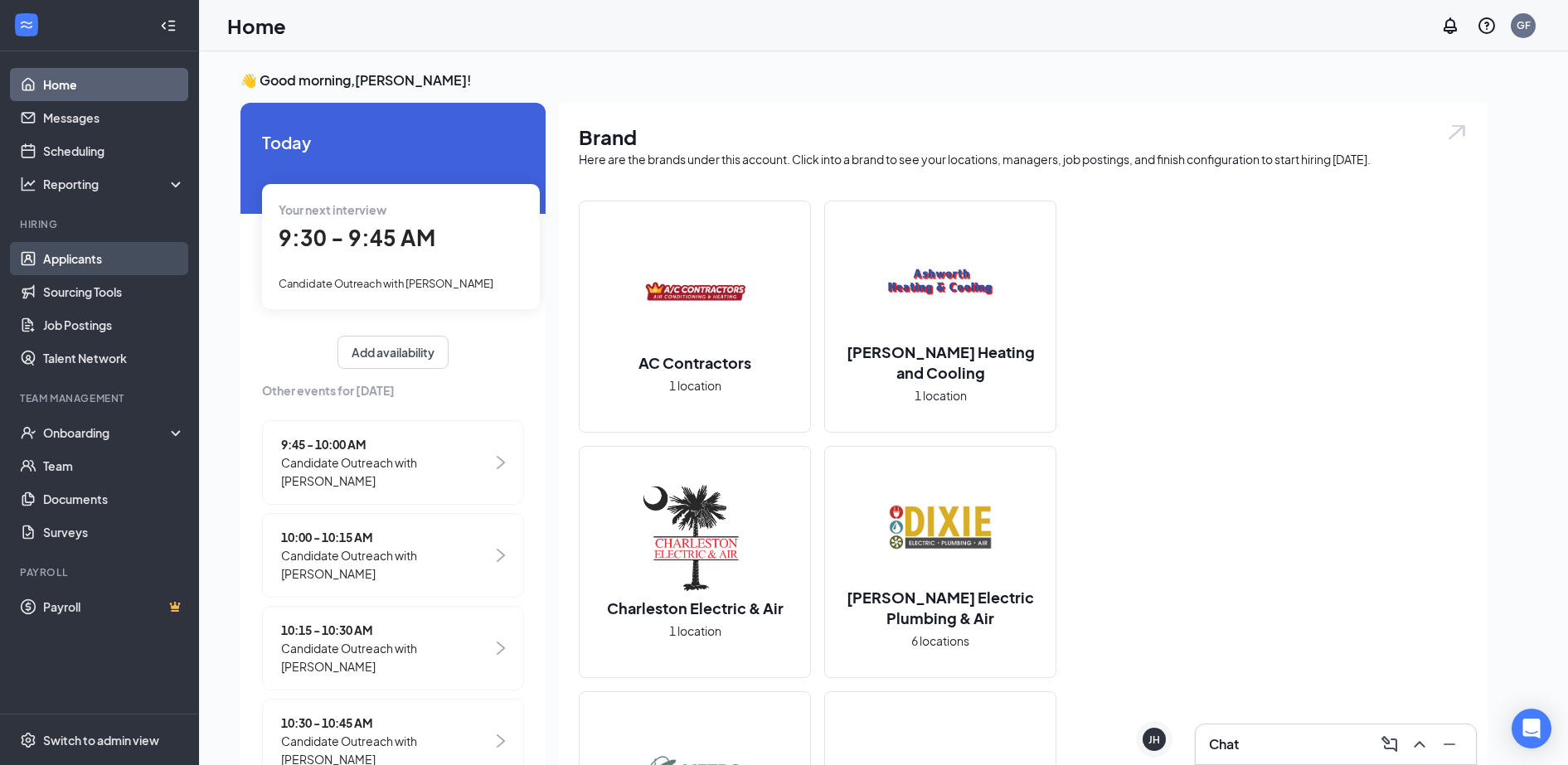
click at [60, 262] on link "Applicants" at bounding box center [114, 259] width 142 height 34
